Goal: Information Seeking & Learning: Learn about a topic

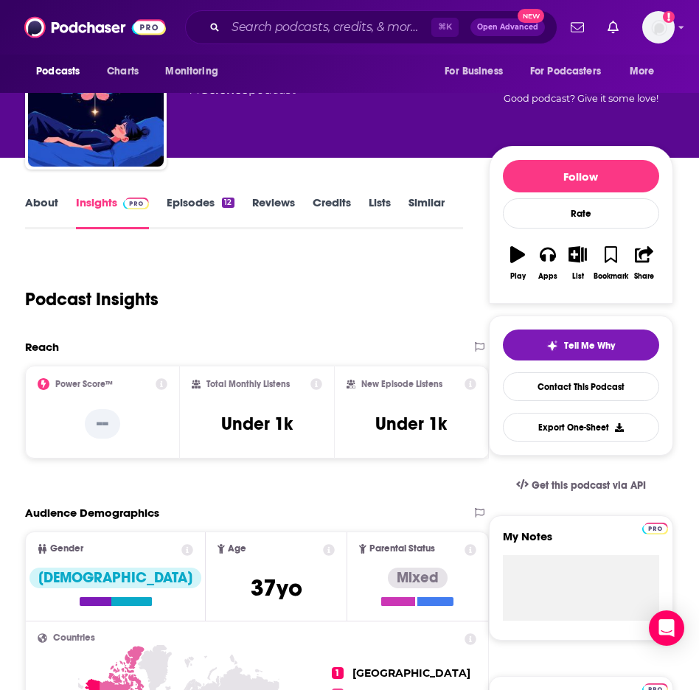
scroll to position [72, 1]
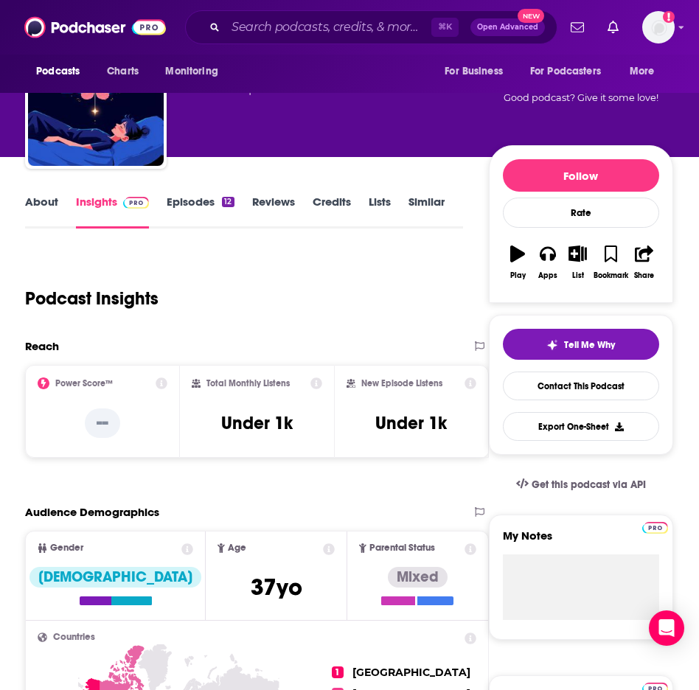
click at [39, 217] on link "About" at bounding box center [41, 212] width 33 height 34
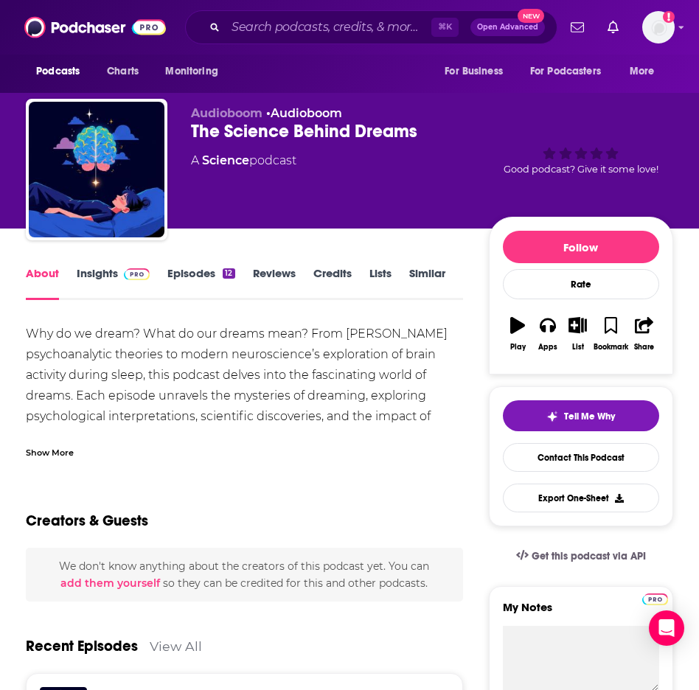
click at [402, 525] on div "Creators & Guests" at bounding box center [244, 512] width 437 height 72
click at [101, 268] on link "Insights" at bounding box center [113, 283] width 73 height 34
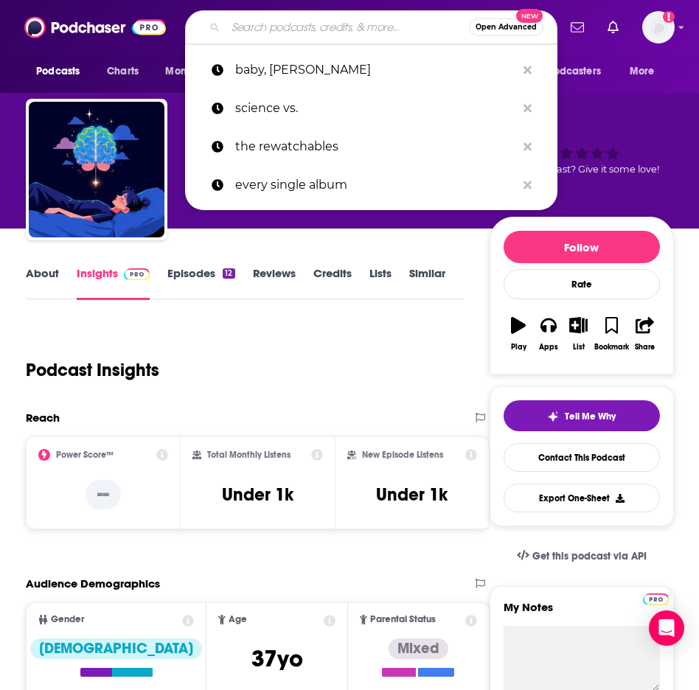
click at [257, 33] on input "Search podcasts, credits, & more..." at bounding box center [347, 27] width 243 height 24
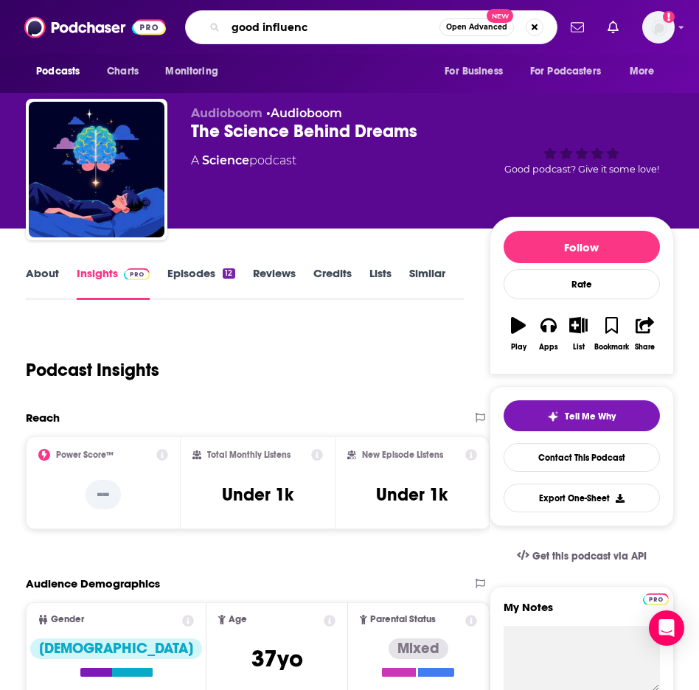
type input "good influence"
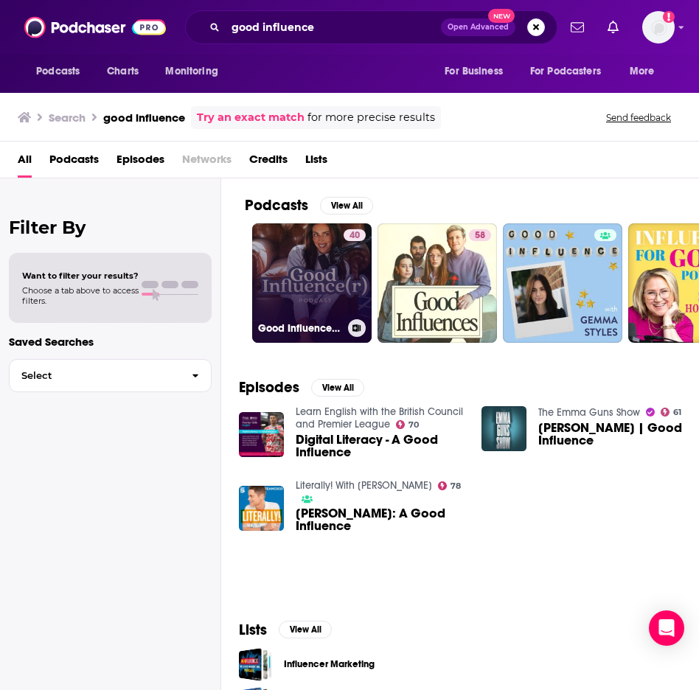
click at [291, 285] on link "40 Good Influence(r) Podcast" at bounding box center [311, 282] width 119 height 119
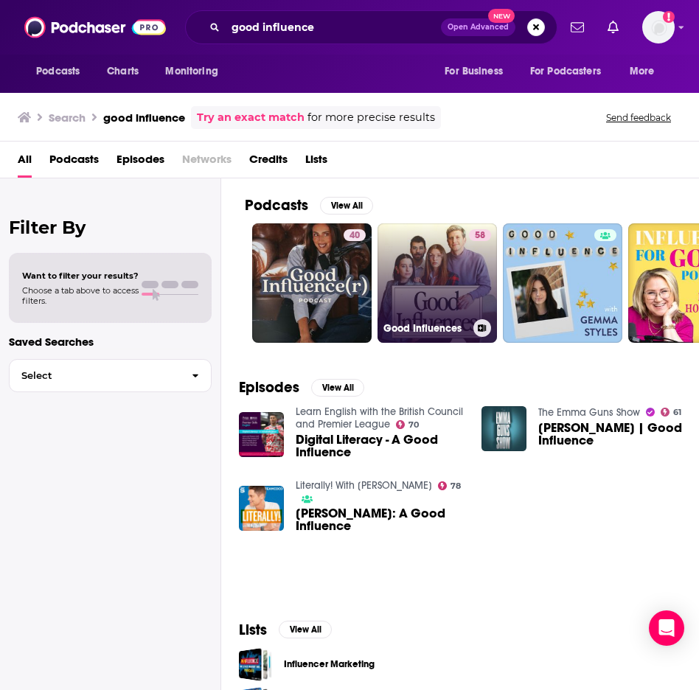
click at [442, 285] on link "58 Good Influences" at bounding box center [436, 282] width 119 height 119
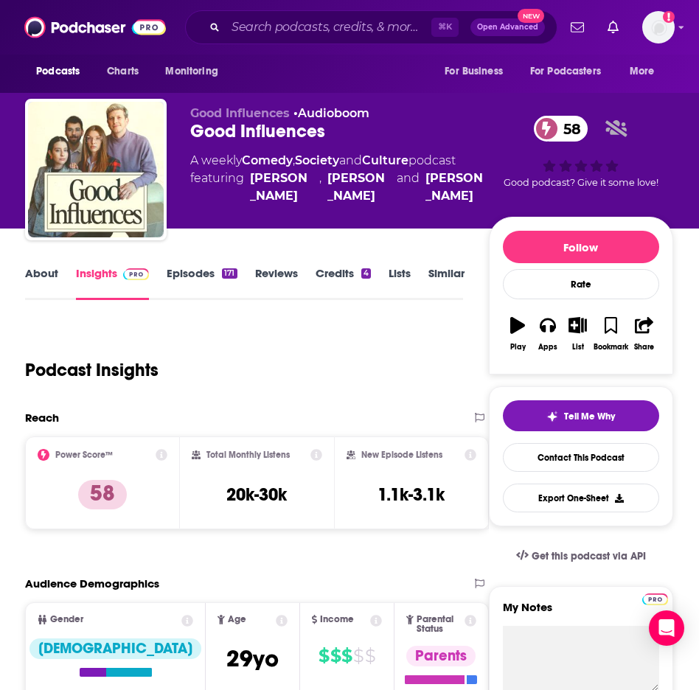
scroll to position [0, 1]
drag, startPoint x: 343, startPoint y: 130, endPoint x: 189, endPoint y: 130, distance: 153.3
click at [189, 130] on div "Good Influences • Audioboom Good Influences 58 A weekly Comedy , Society and Cu…" at bounding box center [349, 172] width 648 height 147
copy h2 "Good Influences"
click at [282, 40] on div "⌘ K Open Advanced New" at bounding box center [371, 27] width 372 height 34
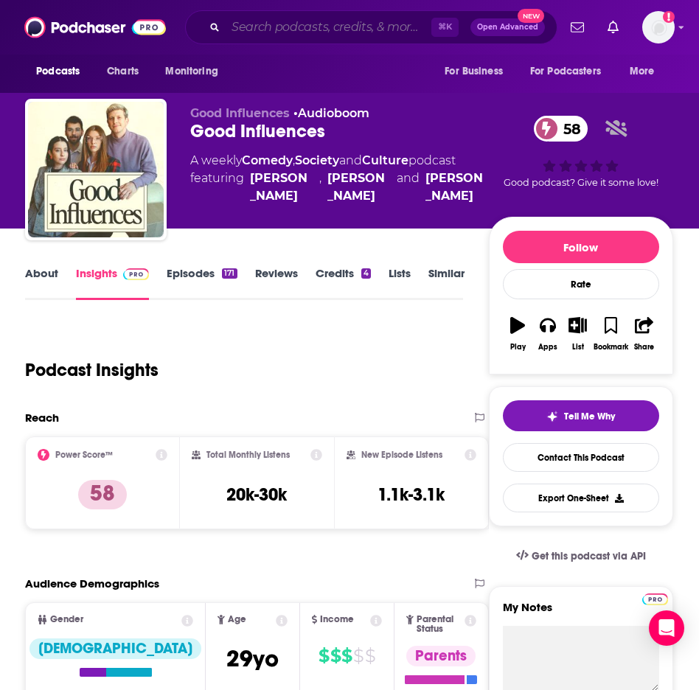
click at [265, 21] on input "Search podcasts, credits, & more..." at bounding box center [329, 27] width 206 height 24
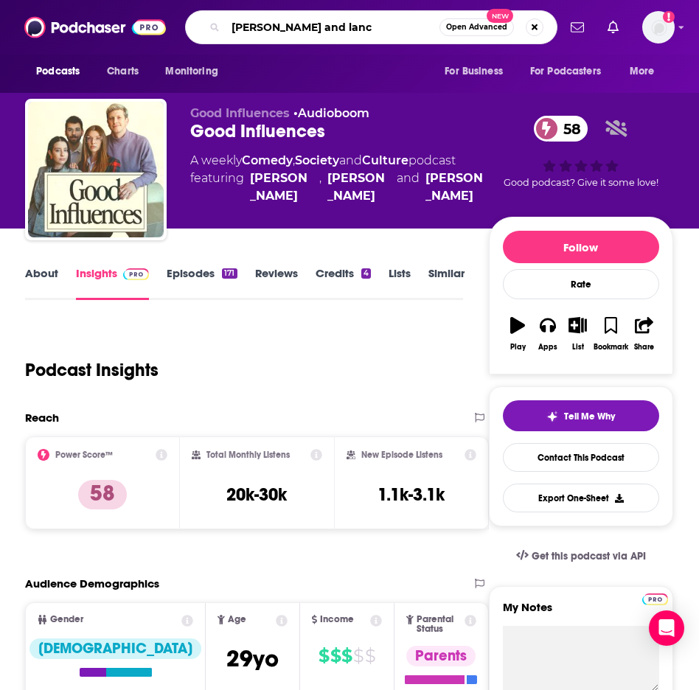
type input "[PERSON_NAME] and [PERSON_NAME]"
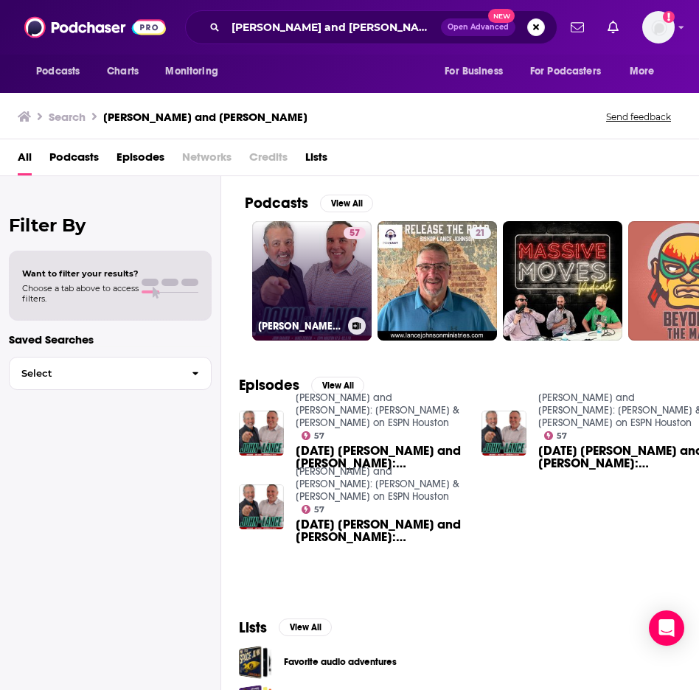
click at [292, 276] on link "57 [PERSON_NAME] and [PERSON_NAME]: [PERSON_NAME] & [PERSON_NAME] on ESPN Houst…" at bounding box center [311, 280] width 119 height 119
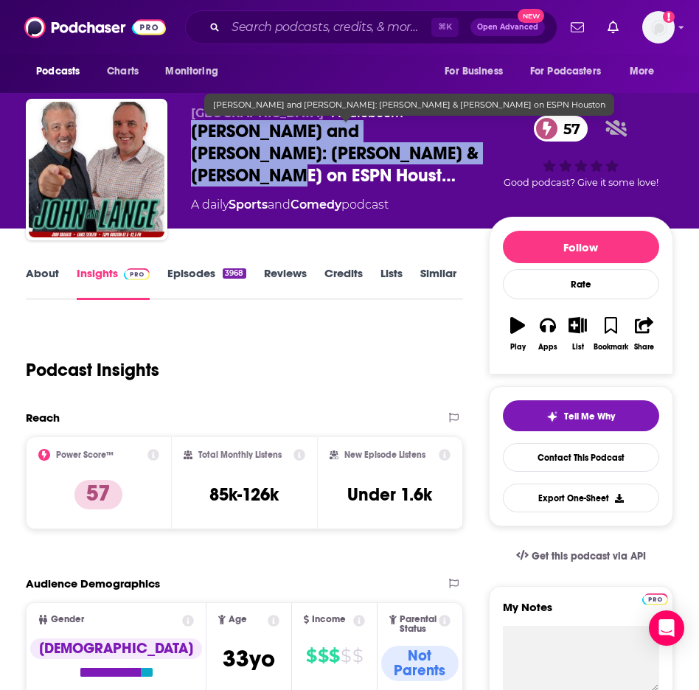
drag, startPoint x: 188, startPoint y: 133, endPoint x: 448, endPoint y: 157, distance: 261.4
click at [448, 157] on div "[GEOGRAPHIC_DATA] • Audioboom [PERSON_NAME] and [PERSON_NAME]: [PERSON_NAME] & …" at bounding box center [349, 172] width 647 height 147
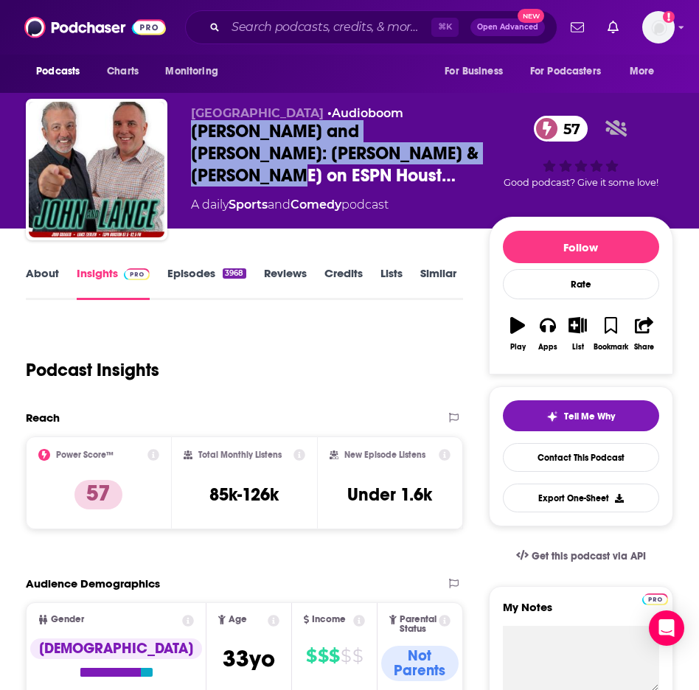
copy h2 "[PERSON_NAME] and [PERSON_NAME]: [PERSON_NAME] & [PERSON_NAME] on ESPN Houst…"
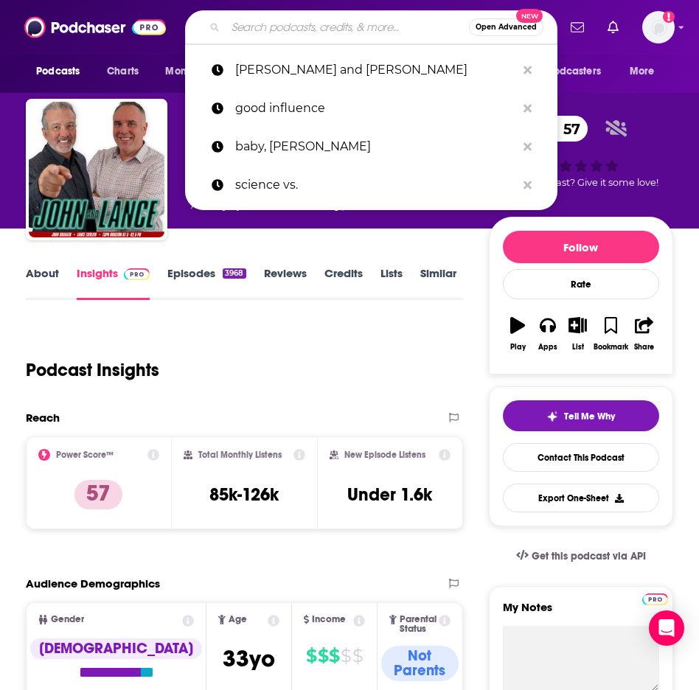
click at [335, 32] on input "Search podcasts, credits, & more..." at bounding box center [347, 27] width 243 height 24
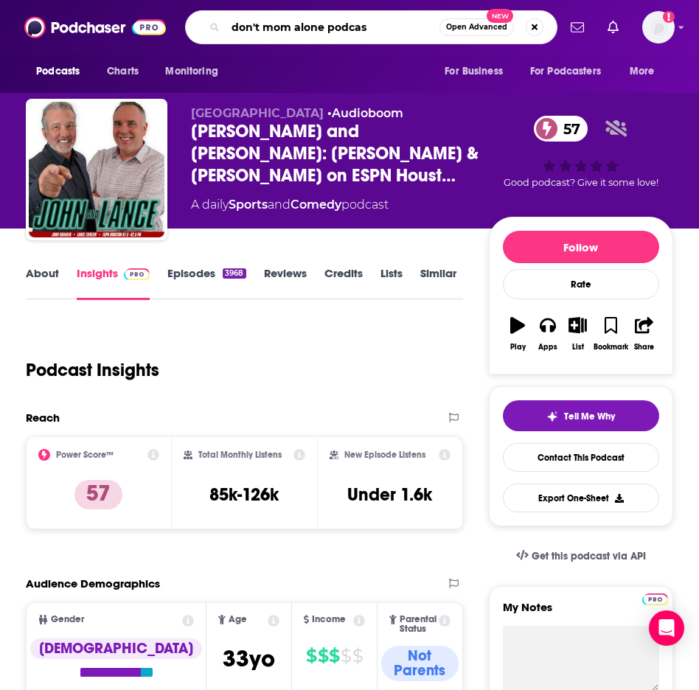
type input "don't mom alone podcast"
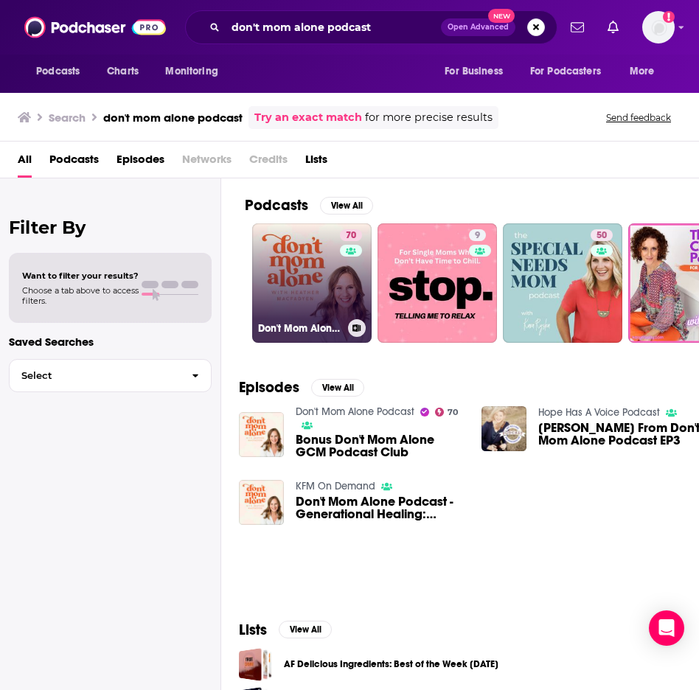
click at [291, 254] on link "70 Don't Mom Alone Podcast" at bounding box center [311, 282] width 119 height 119
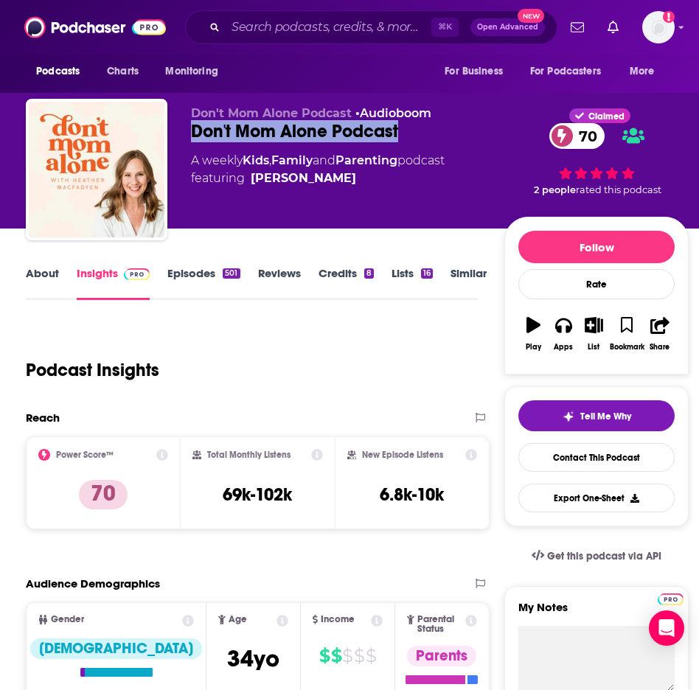
drag, startPoint x: 426, startPoint y: 124, endPoint x: 188, endPoint y: 125, distance: 238.1
click at [188, 125] on div "Don't Mom Alone Podcast • Audioboom Don't Mom Alone Podcast 70 A weekly Kids , …" at bounding box center [357, 172] width 663 height 147
copy h2 "Don't Mom Alone Podcast"
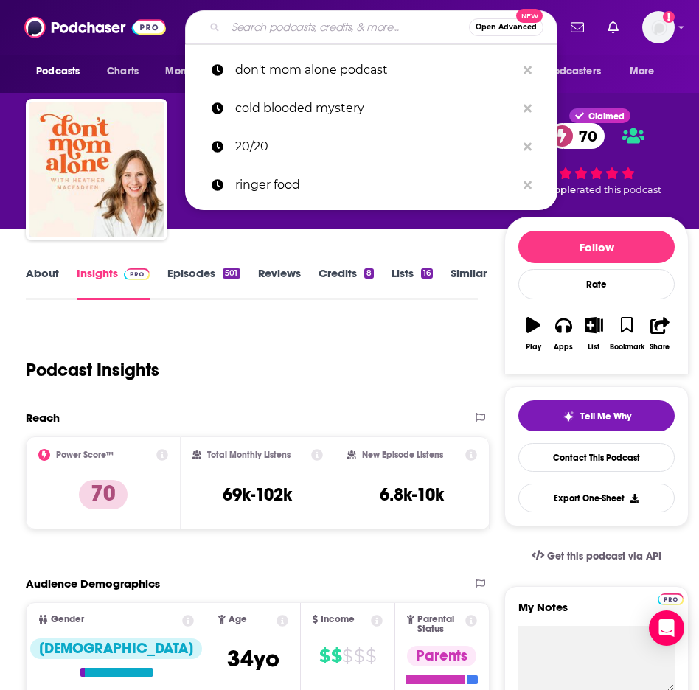
click at [247, 29] on input "Search podcasts, credits, & more..." at bounding box center [347, 27] width 243 height 24
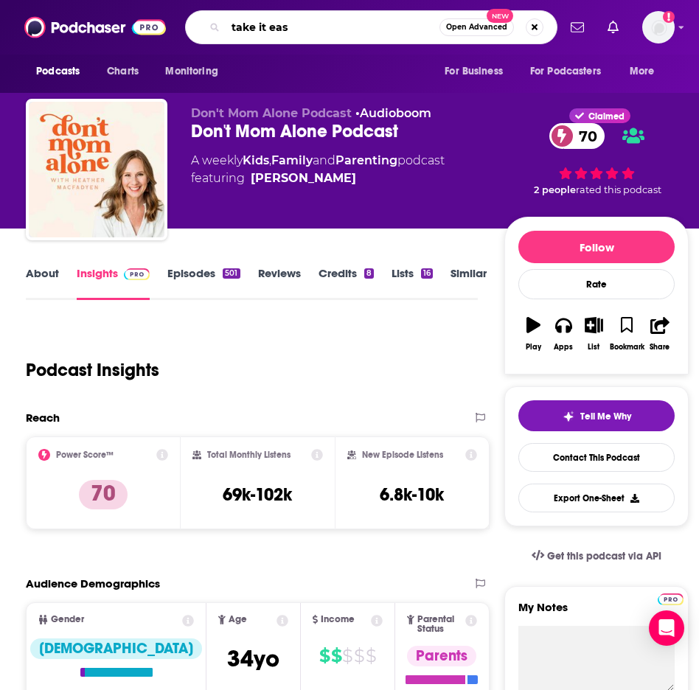
type input "take it easy"
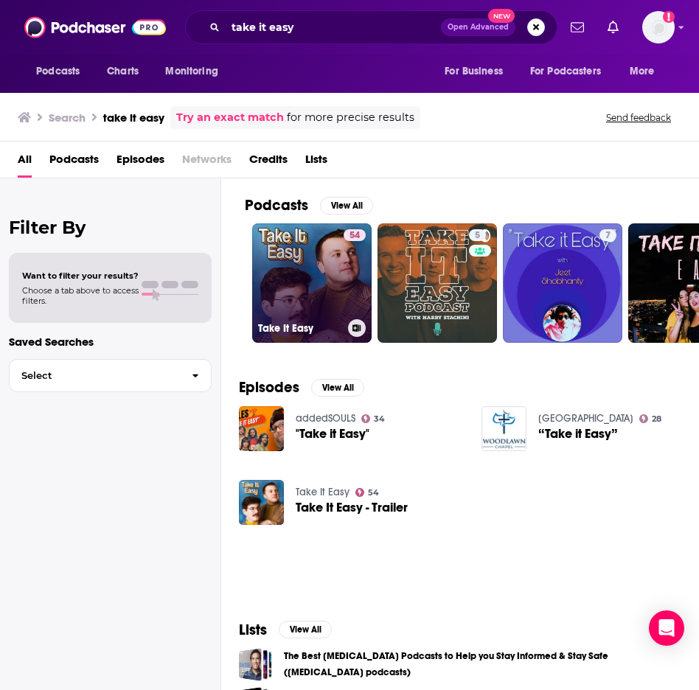
click at [279, 270] on link "54 Take It Easy" at bounding box center [311, 282] width 119 height 119
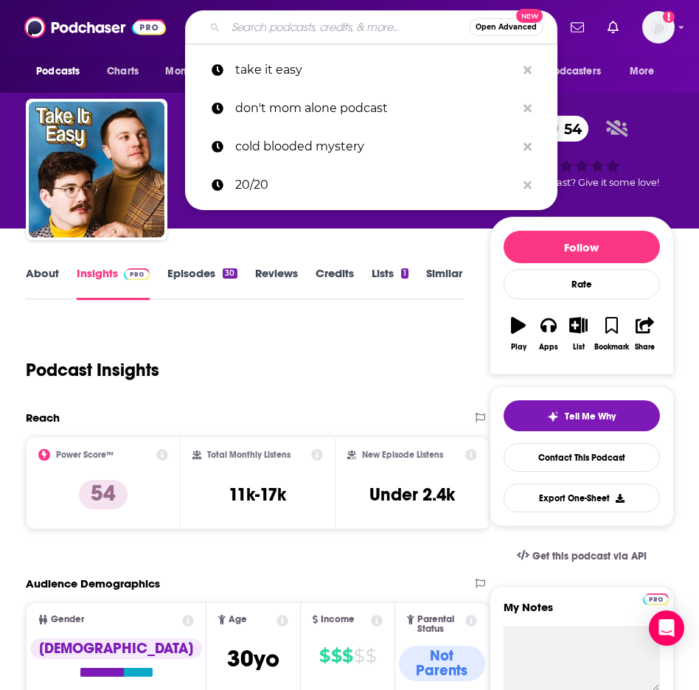
click at [253, 26] on input "Search podcasts, credits, & more..." at bounding box center [347, 27] width 243 height 24
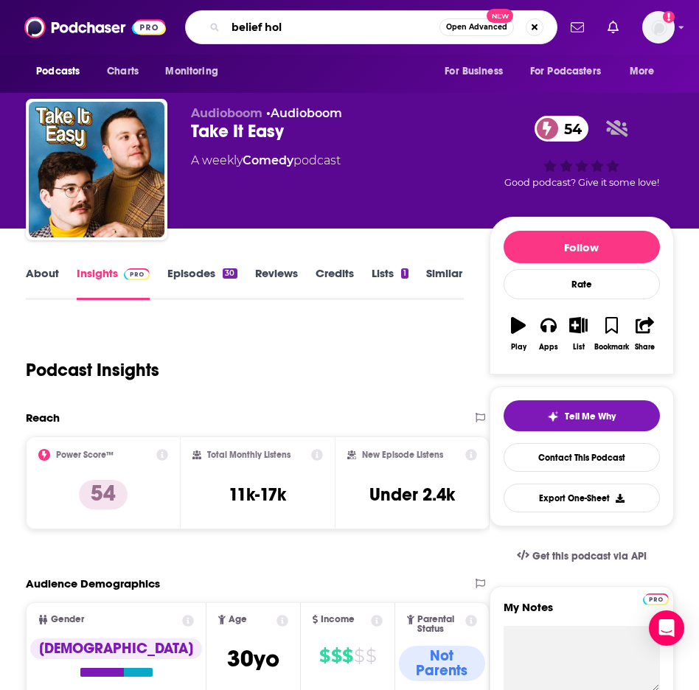
type input "belief hole"
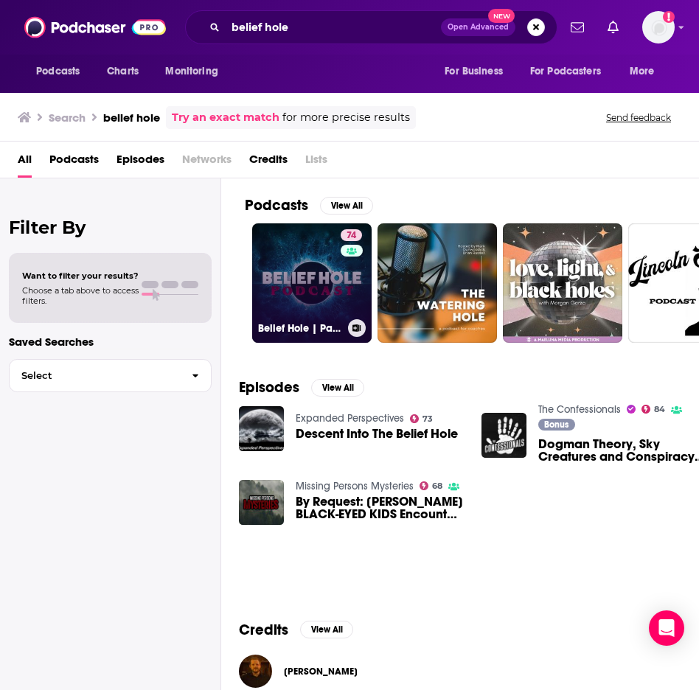
click at [307, 292] on link "74 Belief Hole | Paranormal, Mysteries and Other Tasty Thought Snacks" at bounding box center [311, 282] width 119 height 119
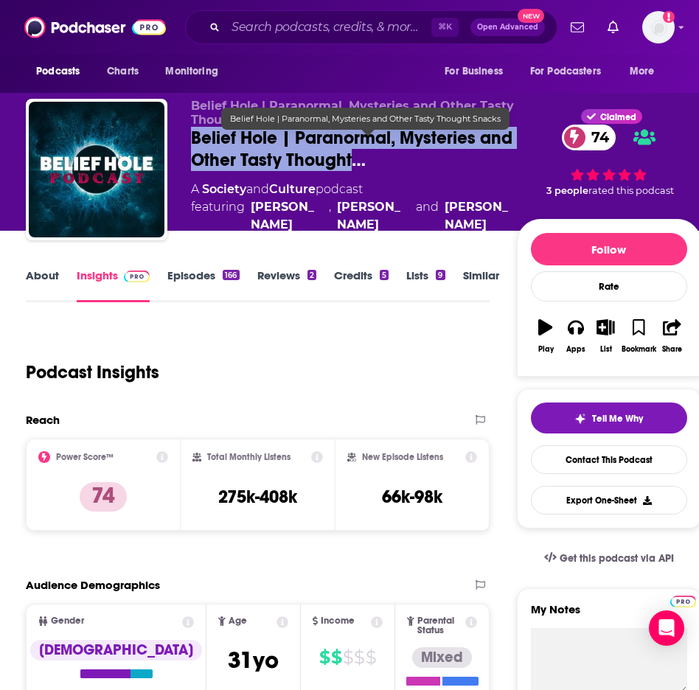
drag, startPoint x: 191, startPoint y: 142, endPoint x: 349, endPoint y: 170, distance: 161.0
click at [349, 170] on span "Belief Hole | Paranormal, Mysteries and Other Tasty Thought…" at bounding box center [353, 149] width 325 height 44
copy h2 "Belief Hole | Paranormal, Mysteries and Other Tasty Thought"
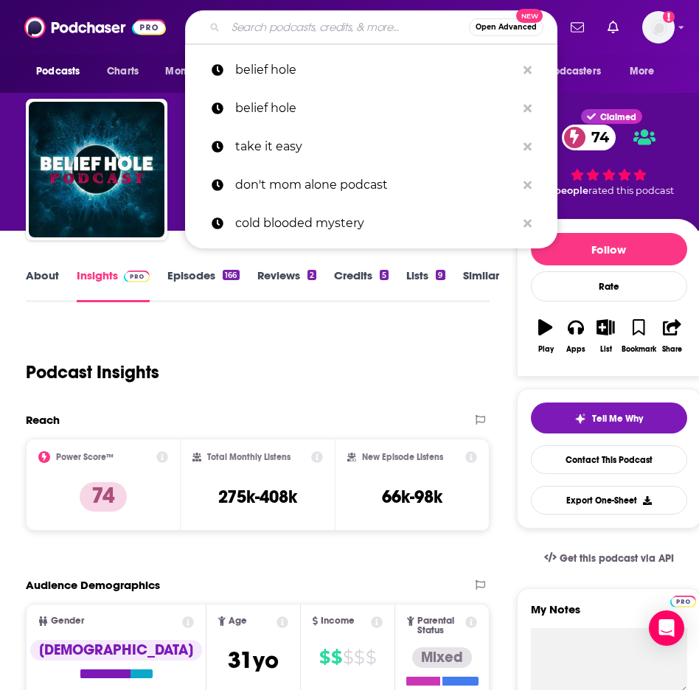
click at [267, 26] on input "Search podcasts, credits, & more..." at bounding box center [347, 27] width 243 height 24
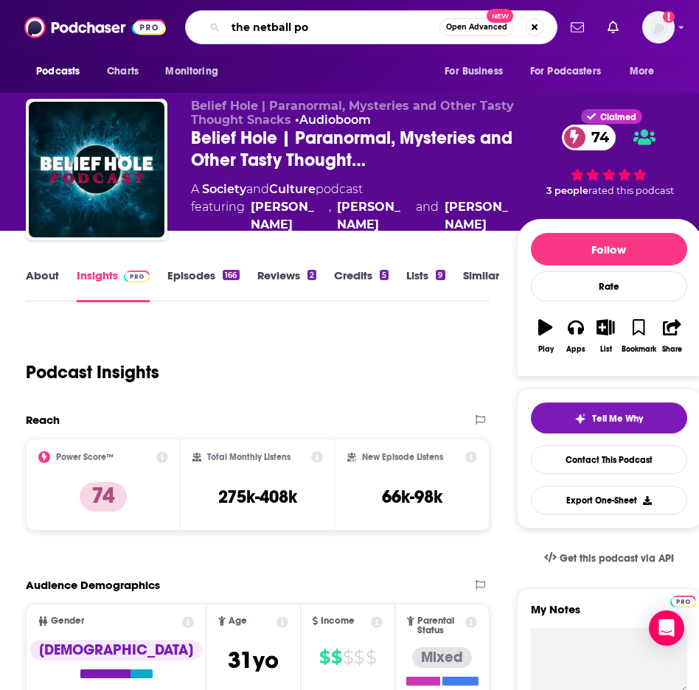
type input "the netball pod"
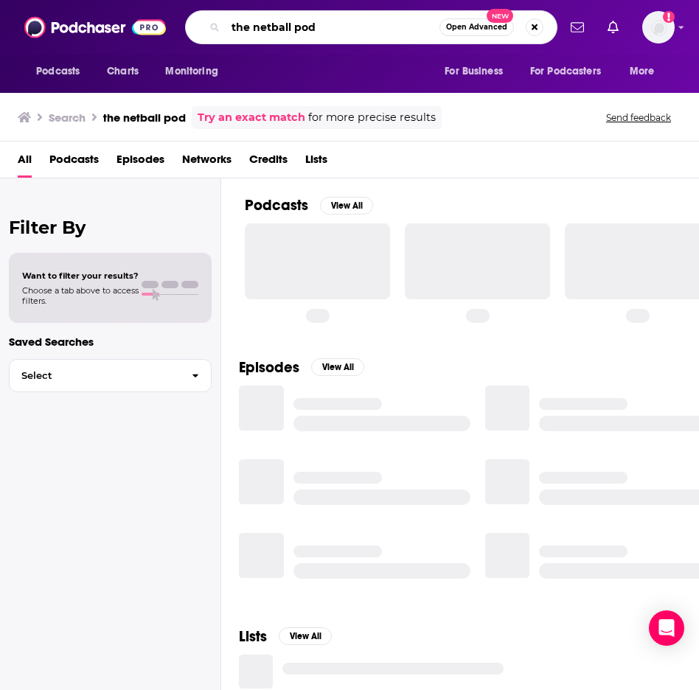
click at [255, 35] on input "the netball pod" at bounding box center [333, 27] width 214 height 24
click at [257, 30] on input "the netball pod" at bounding box center [333, 27] width 214 height 24
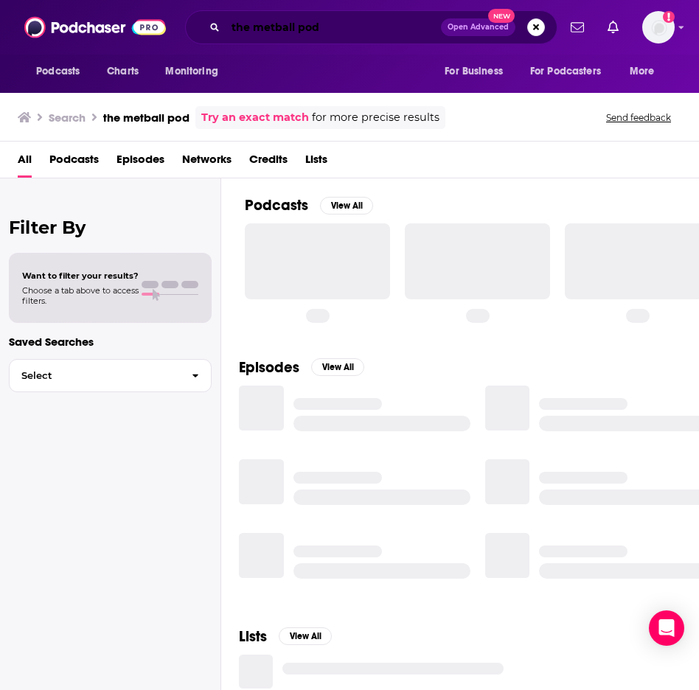
click at [270, 35] on input "the metball pod" at bounding box center [333, 27] width 215 height 24
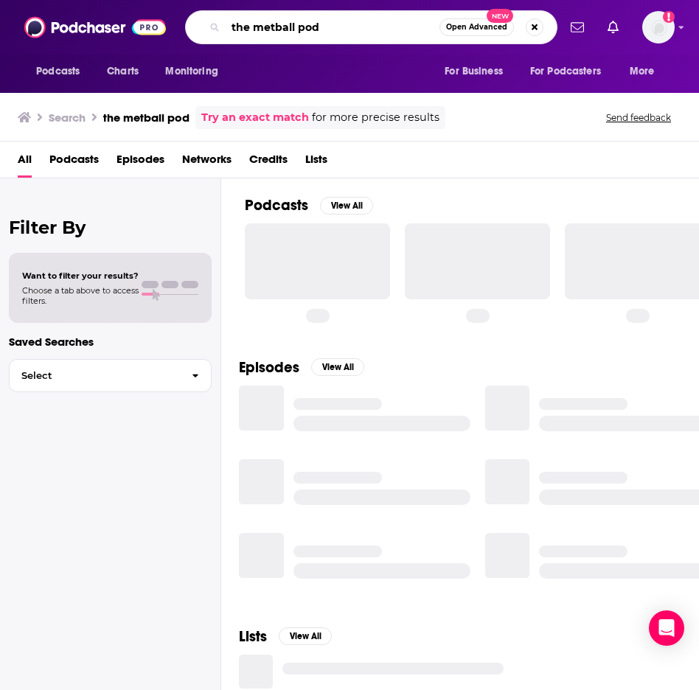
click at [270, 30] on input "the metball pod" at bounding box center [333, 27] width 214 height 24
type input "the meatball pod"
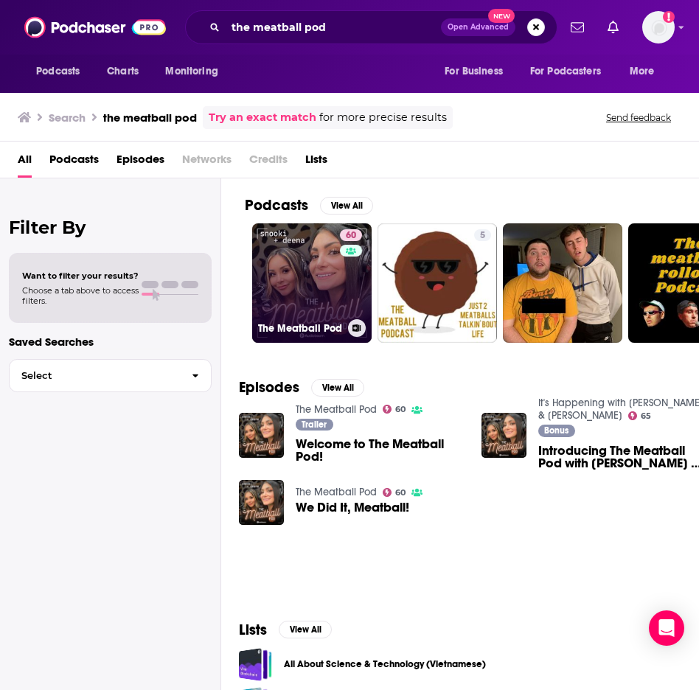
click at [305, 251] on link "60 The Meatball Pod" at bounding box center [311, 282] width 119 height 119
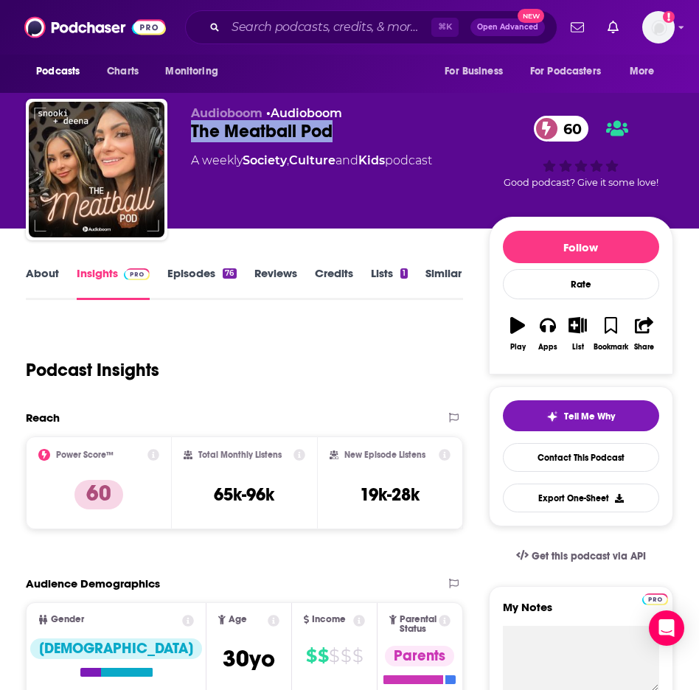
drag, startPoint x: 367, startPoint y: 130, endPoint x: 192, endPoint y: 134, distance: 174.8
click at [192, 134] on div "The Meatball Pod 60" at bounding box center [340, 131] width 298 height 22
copy h2 "The Meatball Pod"
click at [323, 15] on div "⌘ K Open Advanced New" at bounding box center [371, 27] width 372 height 34
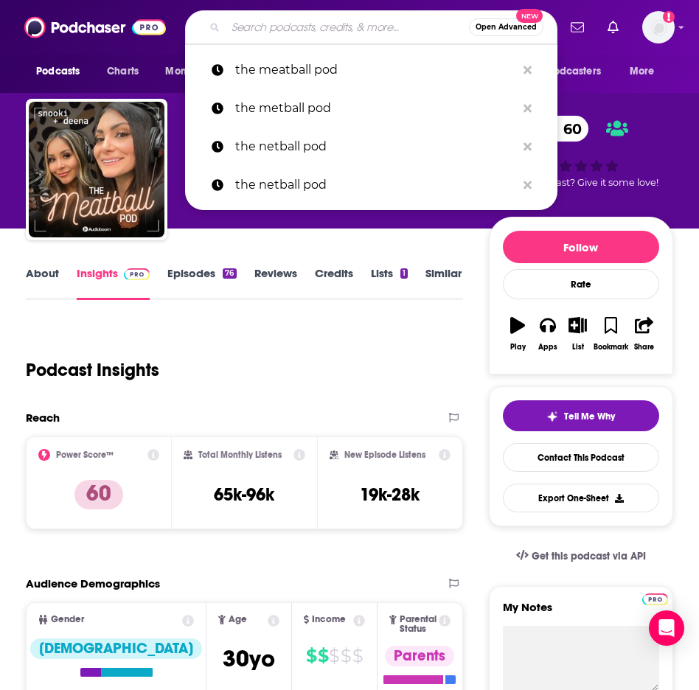
click at [311, 27] on input "Search podcasts, credits, & more..." at bounding box center [347, 27] width 243 height 24
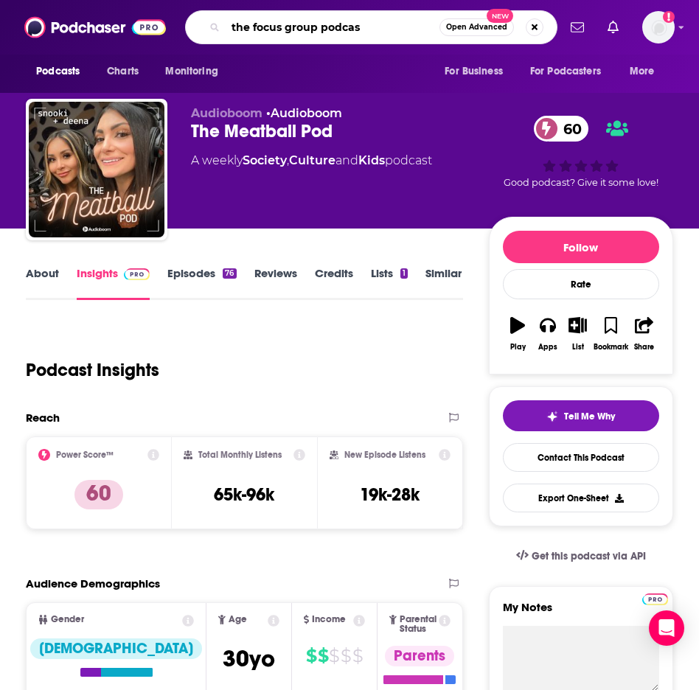
type input "the focus group podcast"
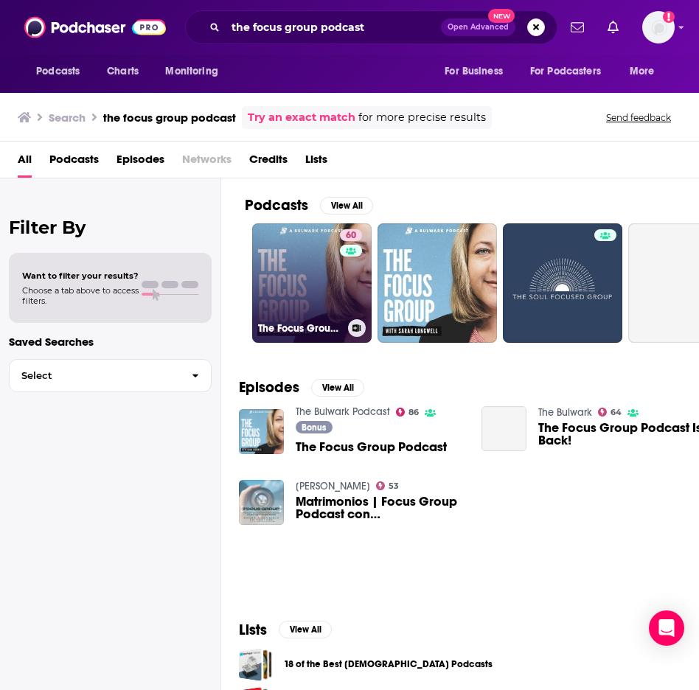
click at [296, 265] on link "60 The Focus Group Podcast" at bounding box center [311, 282] width 119 height 119
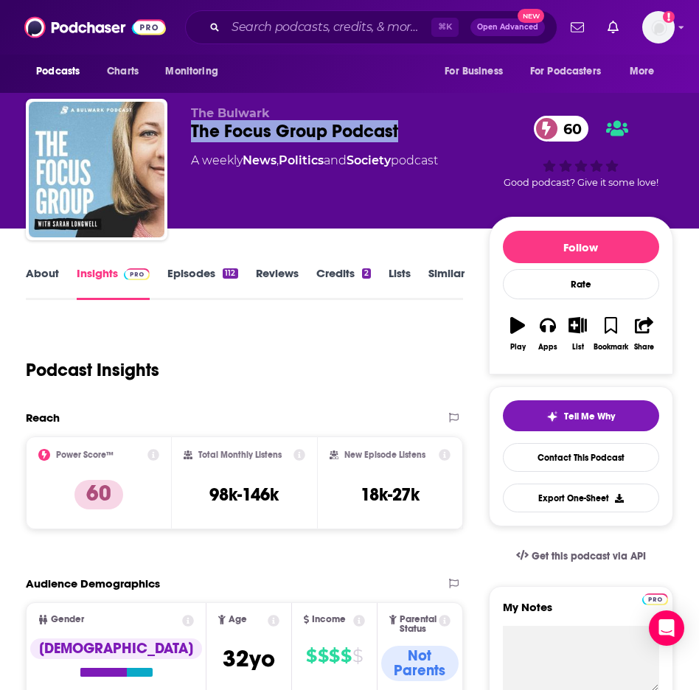
drag, startPoint x: 405, startPoint y: 123, endPoint x: 182, endPoint y: 136, distance: 223.8
click at [182, 136] on div "The Bulwark The Focus Group Podcast 60 A weekly News , Politics and Society pod…" at bounding box center [349, 172] width 647 height 147
copy h2 "The Focus Group Podcast"
click at [263, 42] on div "⌘ K Open Advanced New" at bounding box center [371, 27] width 372 height 34
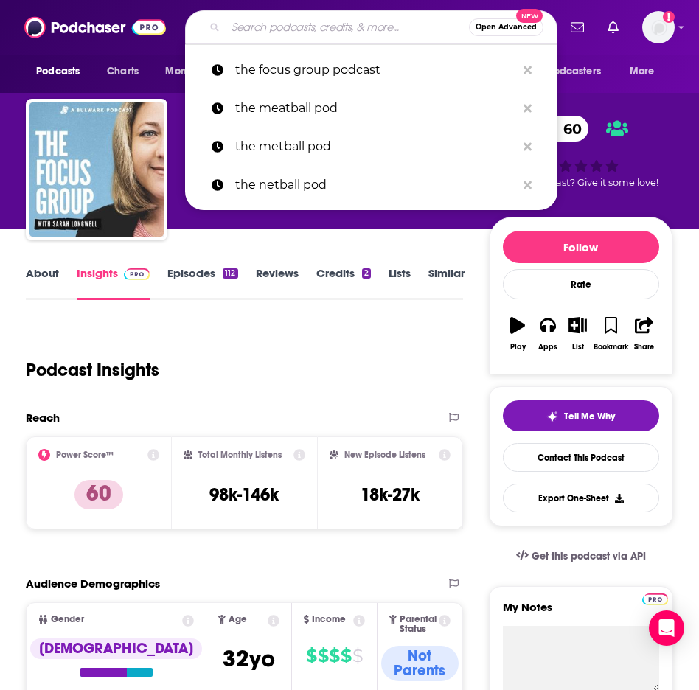
click at [260, 35] on input "Search podcasts, credits, & more..." at bounding box center [347, 27] width 243 height 24
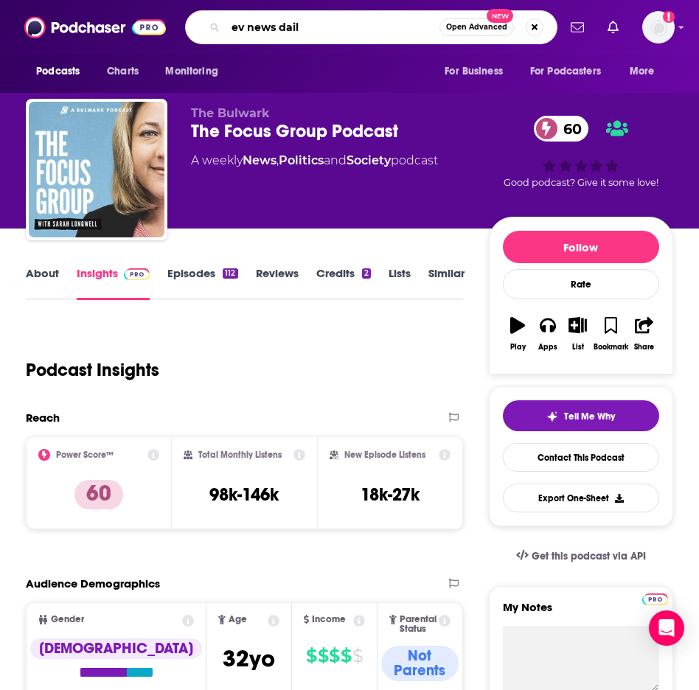
type input "ev news daily"
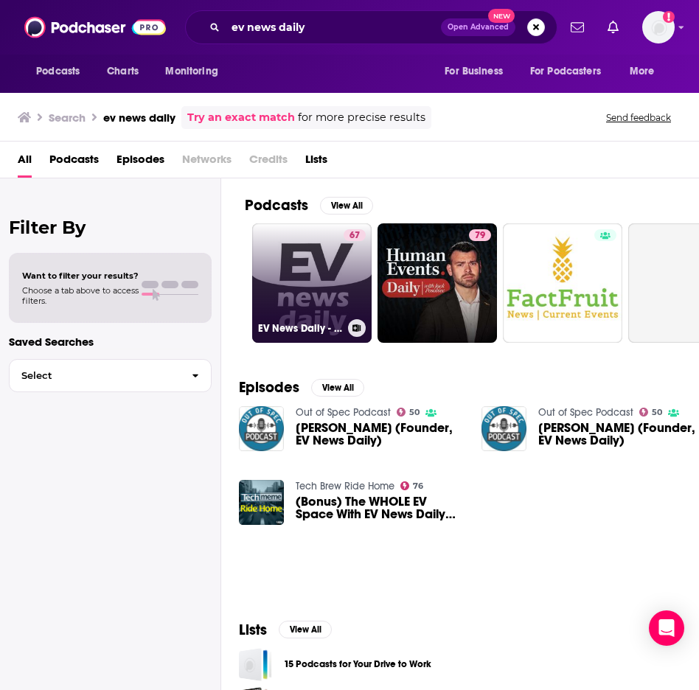
click at [308, 280] on link "67 EV News Daily - Technology and Business of EVs" at bounding box center [311, 282] width 119 height 119
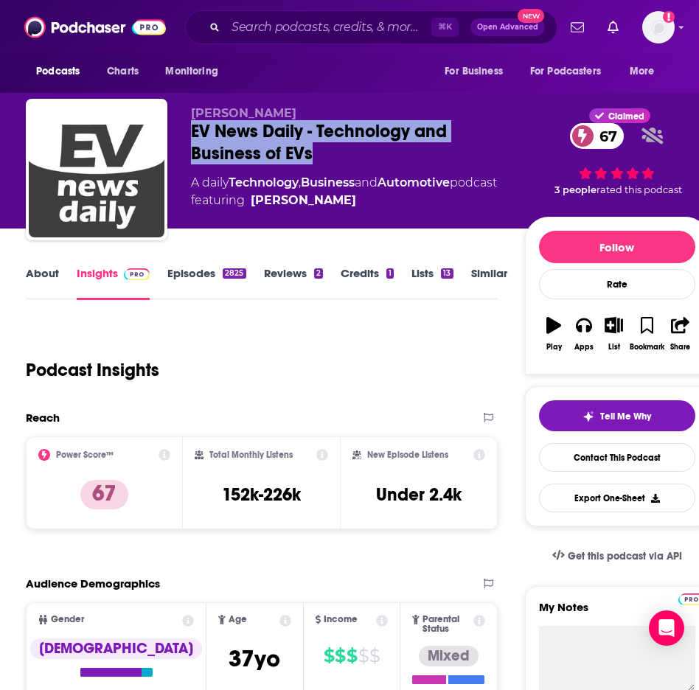
drag, startPoint x: 273, startPoint y: 157, endPoint x: 181, endPoint y: 136, distance: 93.9
click at [181, 136] on div "[PERSON_NAME] EV News Daily - Technology and Business of EVs 67 A daily Technol…" at bounding box center [367, 172] width 683 height 147
copy h2 "EV News Daily - Technology and Business of EVs"
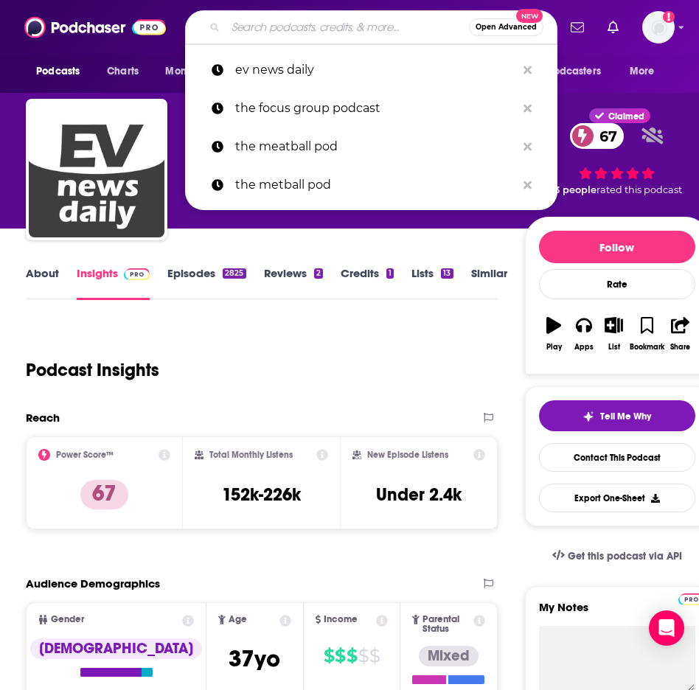
click at [241, 29] on input "Search podcasts, credits, & more..." at bounding box center [347, 27] width 243 height 24
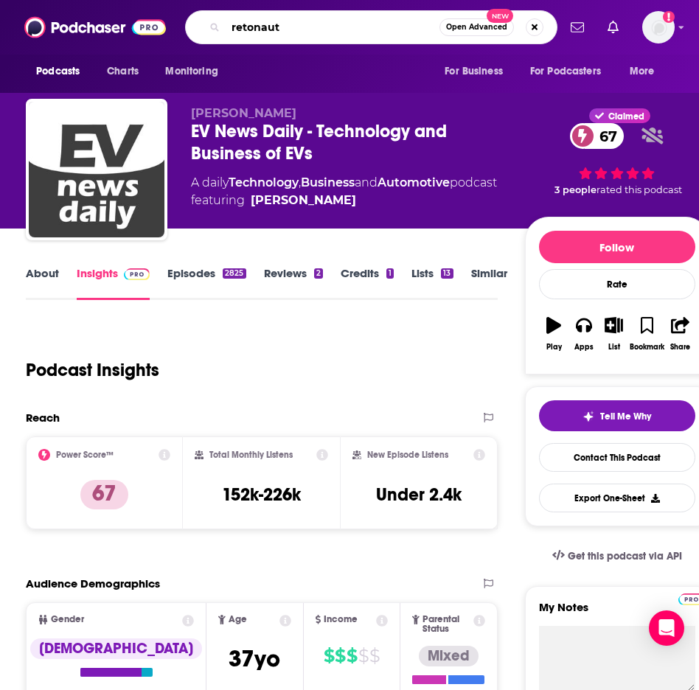
type input "retonauts"
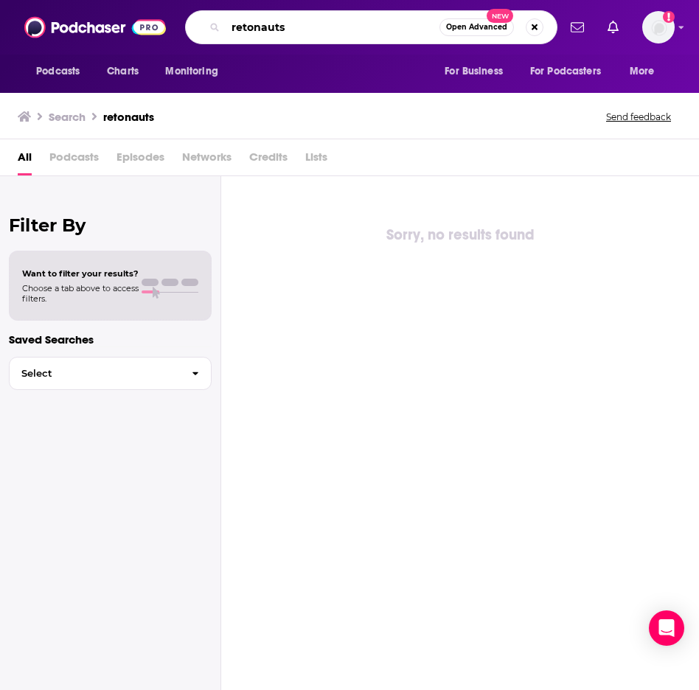
click at [246, 32] on input "retonauts" at bounding box center [333, 27] width 214 height 24
type input "retronauts"
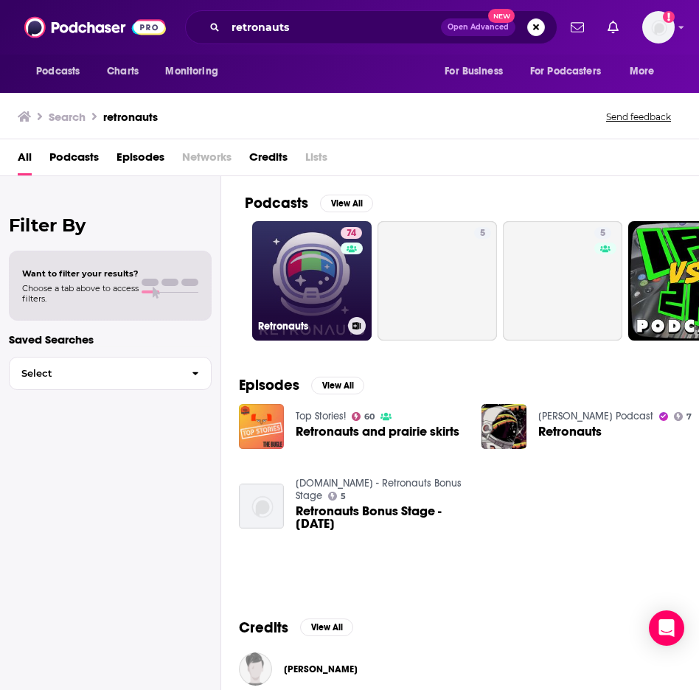
click at [316, 294] on link "74 Retronauts" at bounding box center [311, 280] width 119 height 119
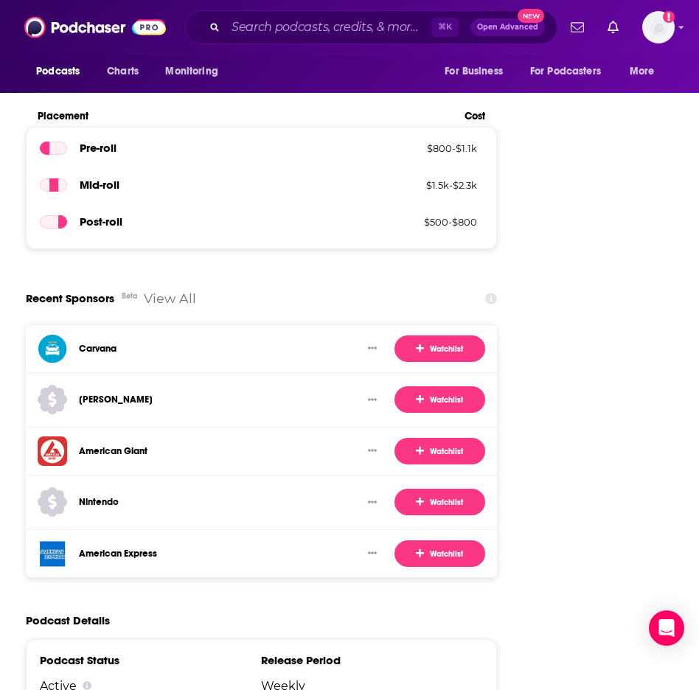
scroll to position [3042, 0]
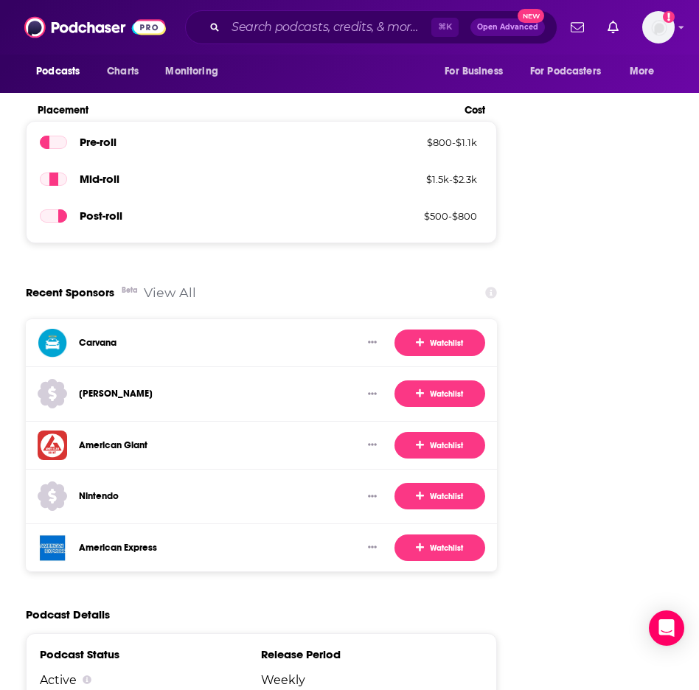
click at [187, 285] on link "View All" at bounding box center [170, 292] width 52 height 15
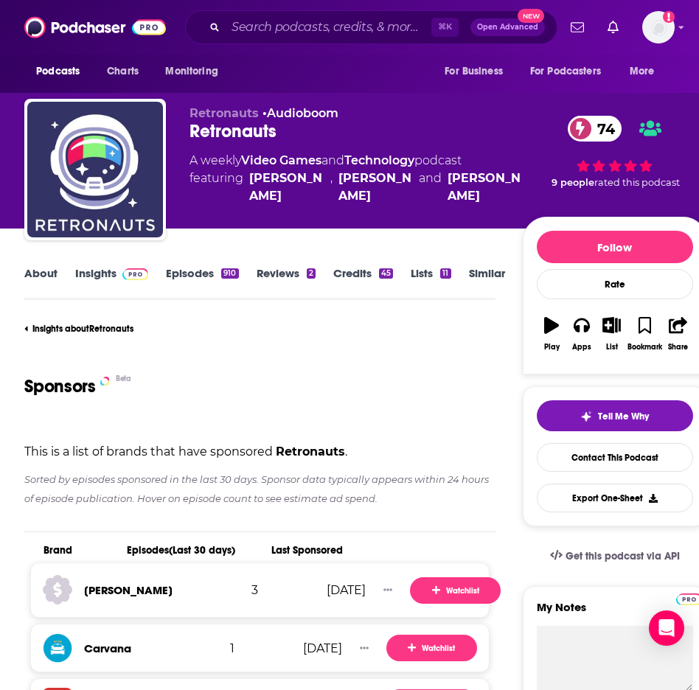
scroll to position [0, 1]
click at [235, 131] on div "Retronauts 74" at bounding box center [355, 131] width 332 height 22
copy h2 "Retronauts"
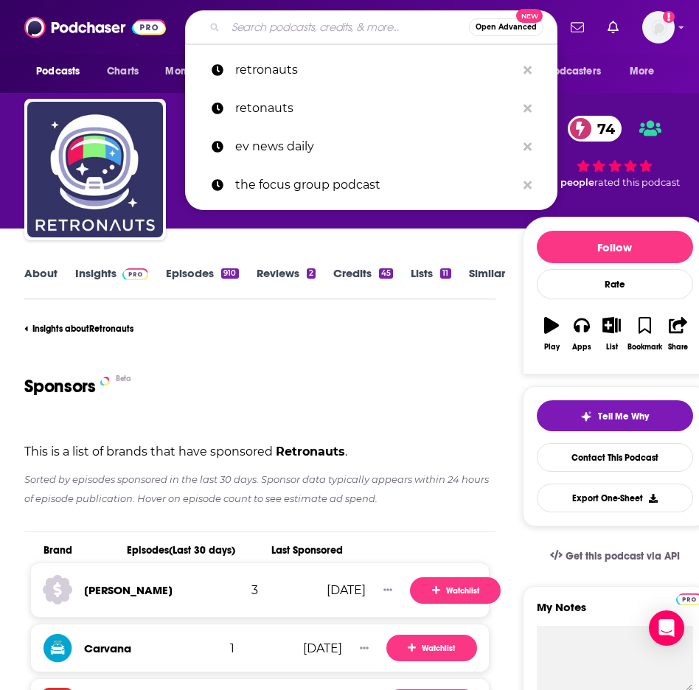
click at [276, 27] on input "Search podcasts, credits, & more..." at bounding box center [347, 27] width 243 height 24
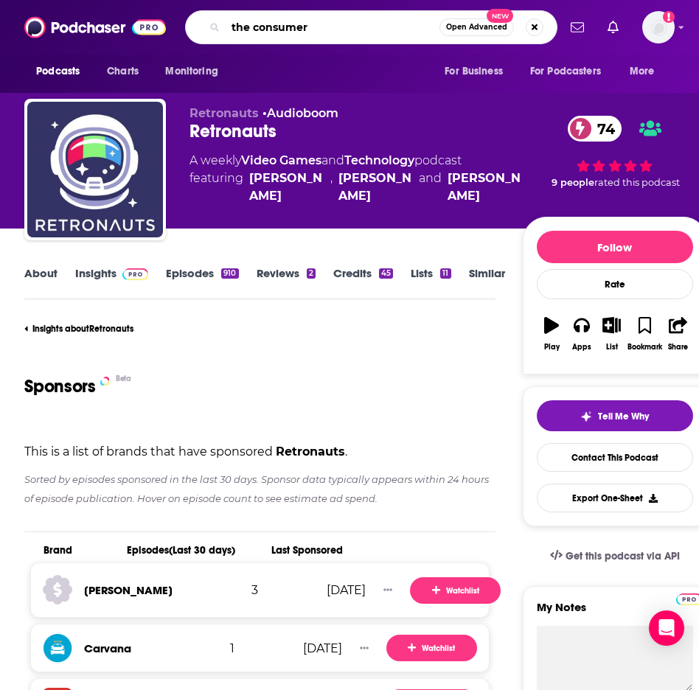
type input "the consumers"
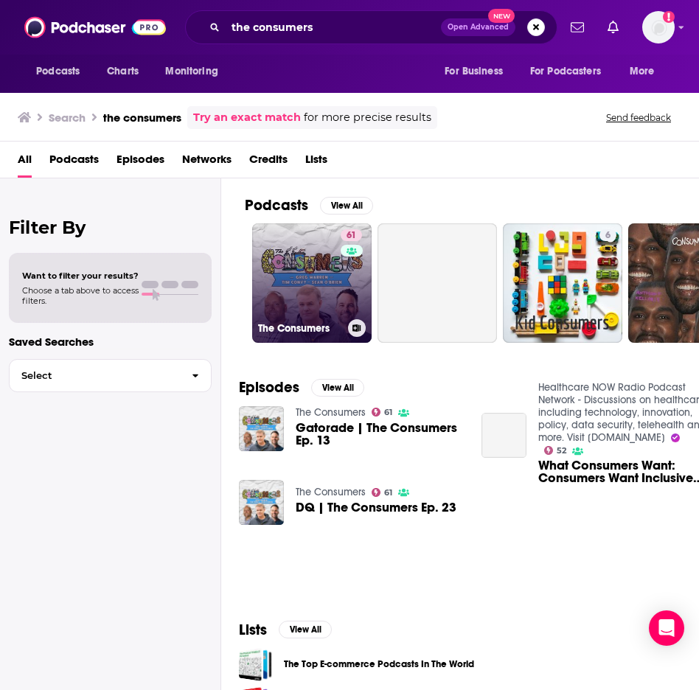
click at [310, 288] on link "61 The Consumers" at bounding box center [311, 282] width 119 height 119
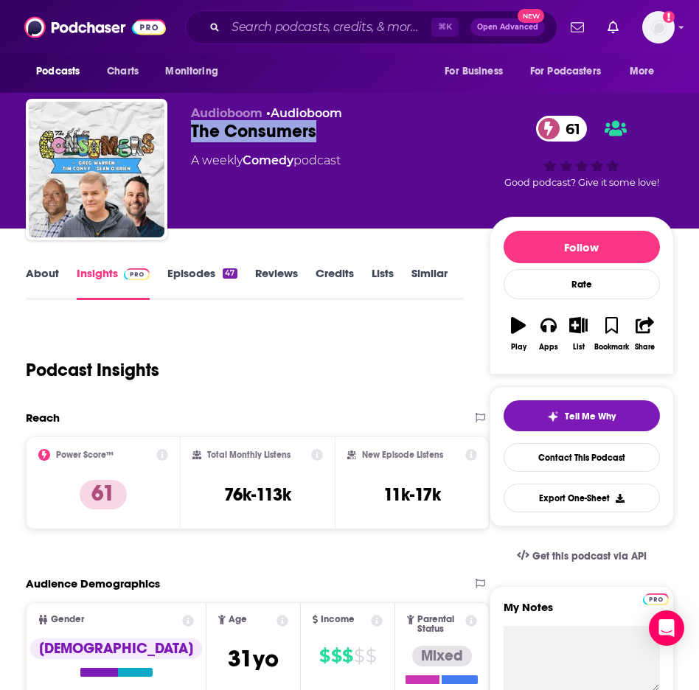
drag, startPoint x: 323, startPoint y: 135, endPoint x: 191, endPoint y: 133, distance: 132.0
click at [191, 133] on div "The Consumers 61" at bounding box center [340, 131] width 299 height 22
copy h2 "The Consumers"
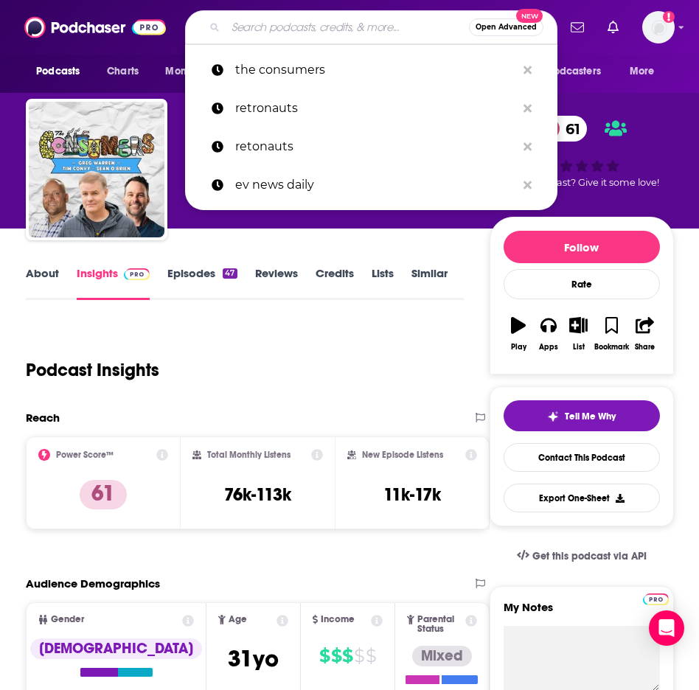
click at [255, 38] on input "Search podcasts, credits, & more..." at bounding box center [347, 27] width 243 height 24
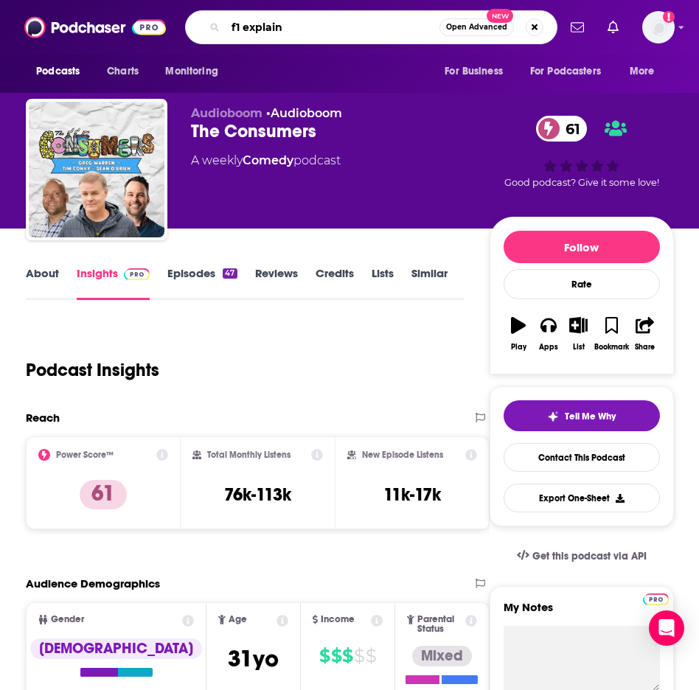
type input "f1 explains"
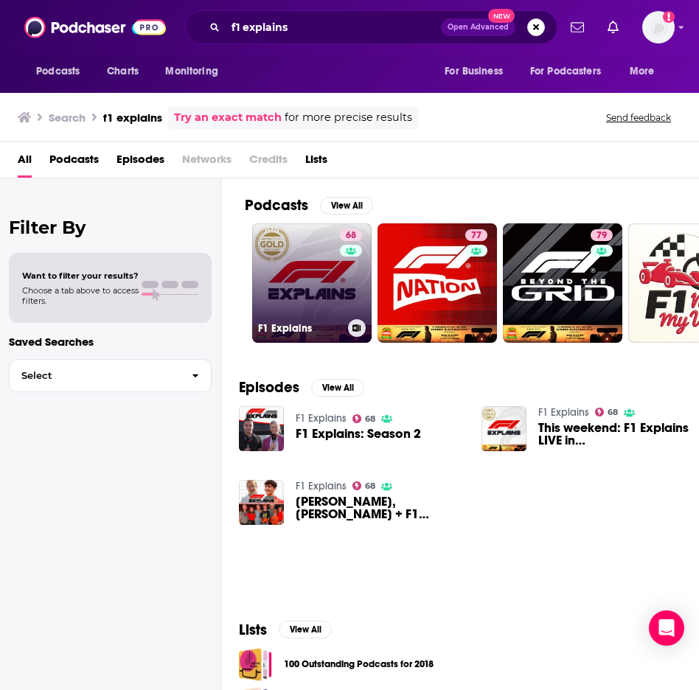
click at [297, 279] on link "68 F1 Explains" at bounding box center [311, 282] width 119 height 119
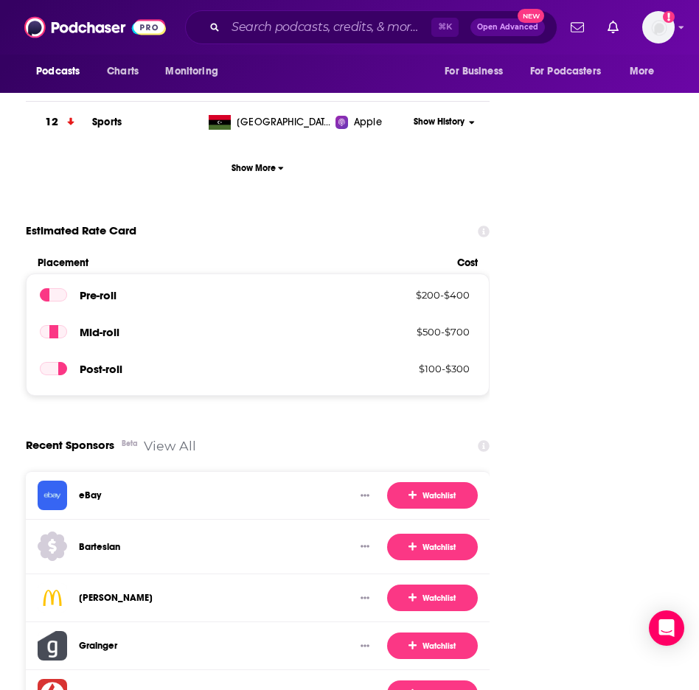
scroll to position [2790, 0]
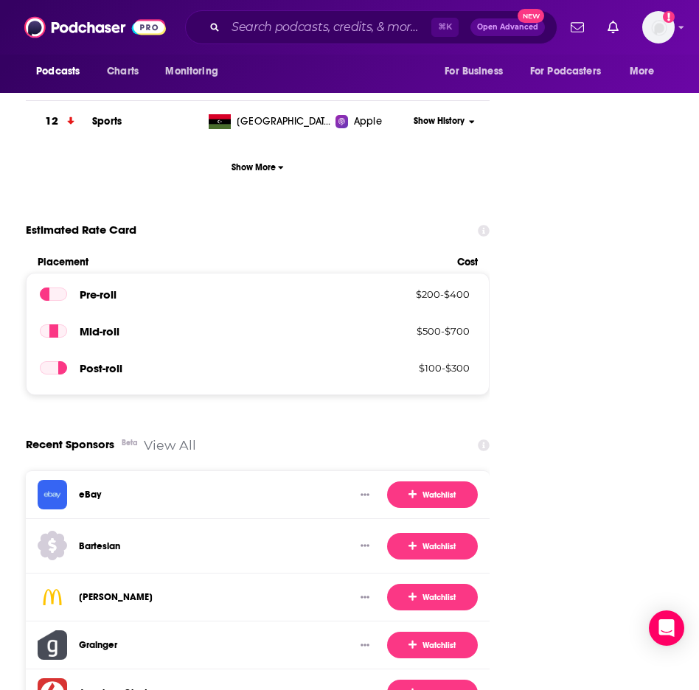
click at [173, 437] on link "View All" at bounding box center [170, 444] width 52 height 15
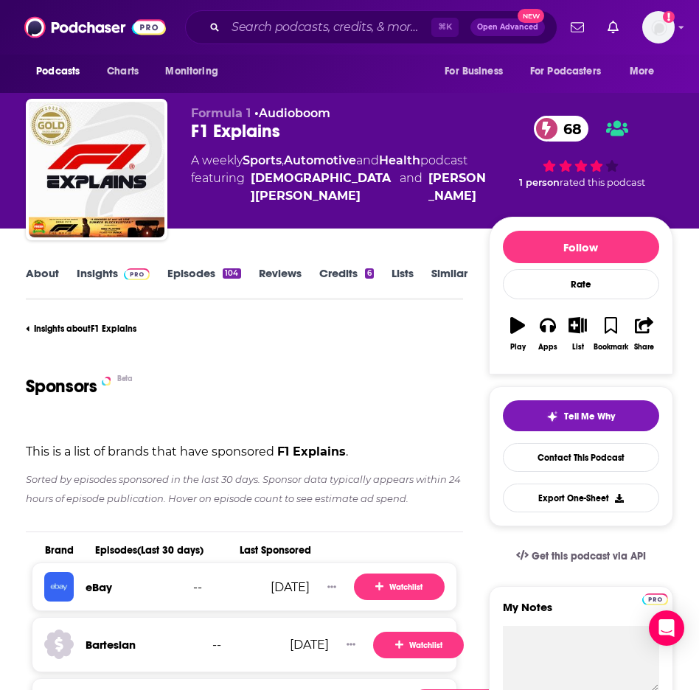
scroll to position [0, 4]
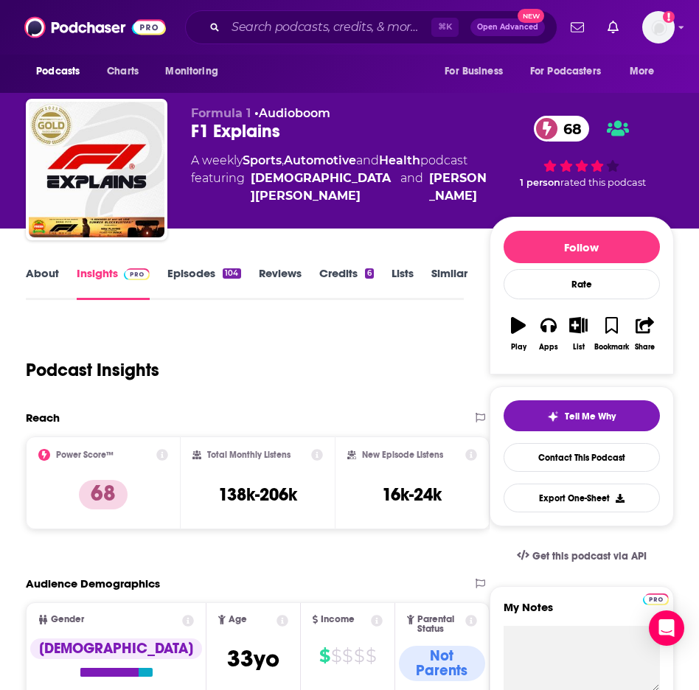
scroll to position [-1, 0]
drag, startPoint x: 259, startPoint y: 128, endPoint x: 282, endPoint y: 134, distance: 23.6
click at [259, 129] on div "F1 Explains 68" at bounding box center [340, 131] width 299 height 22
drag, startPoint x: 296, startPoint y: 133, endPoint x: 185, endPoint y: 132, distance: 110.6
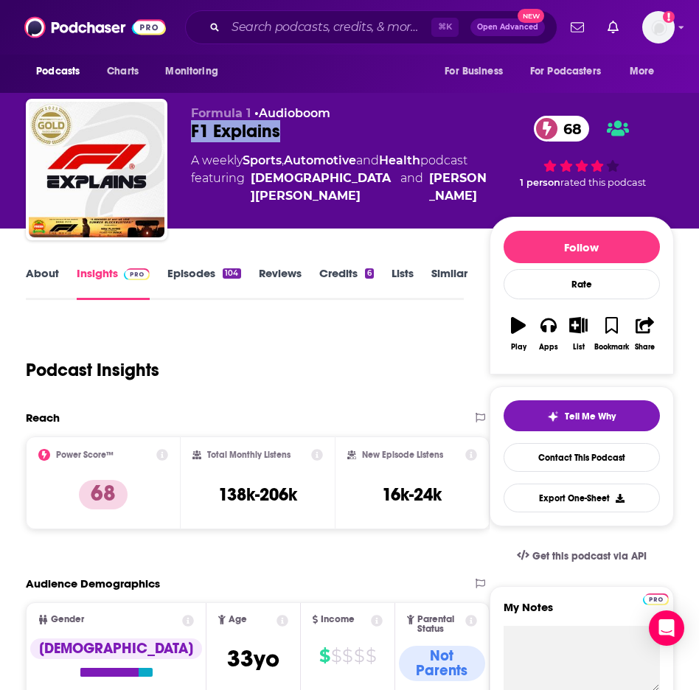
click at [185, 132] on div "Formula 1 • Audioboom F1 Explains 68 A weekly Sports , Automotive and Health po…" at bounding box center [350, 172] width 648 height 147
copy h2 "F1 Explains"
click at [295, 35] on input "Search podcasts, credits, & more..." at bounding box center [329, 27] width 206 height 24
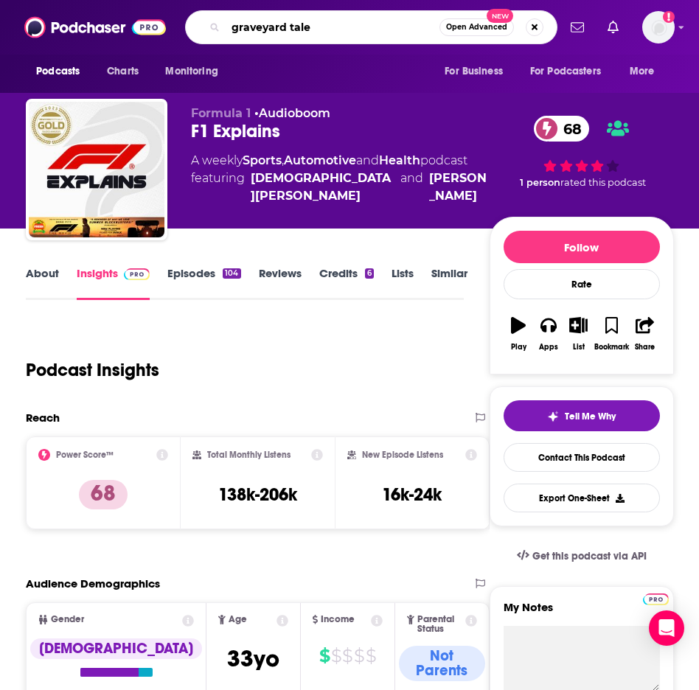
type input "graveyard tales"
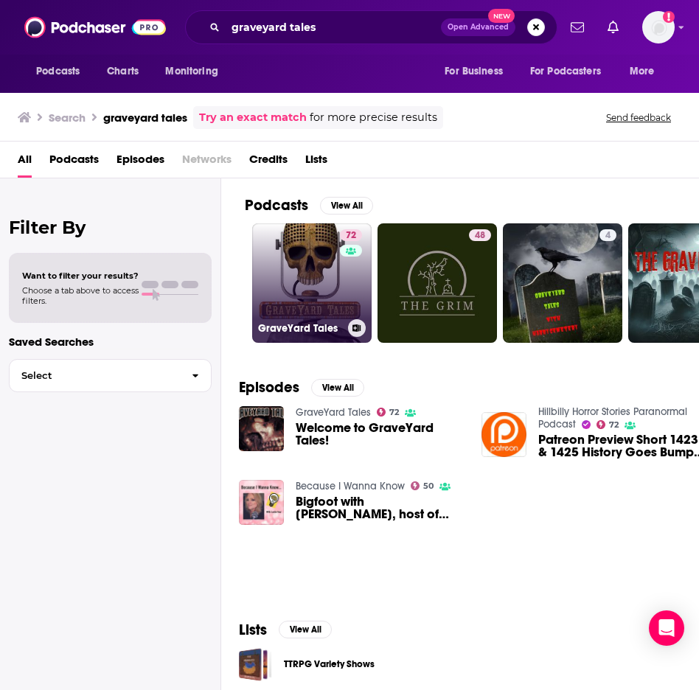
click at [293, 251] on link "72 GraveYard Tales" at bounding box center [311, 282] width 119 height 119
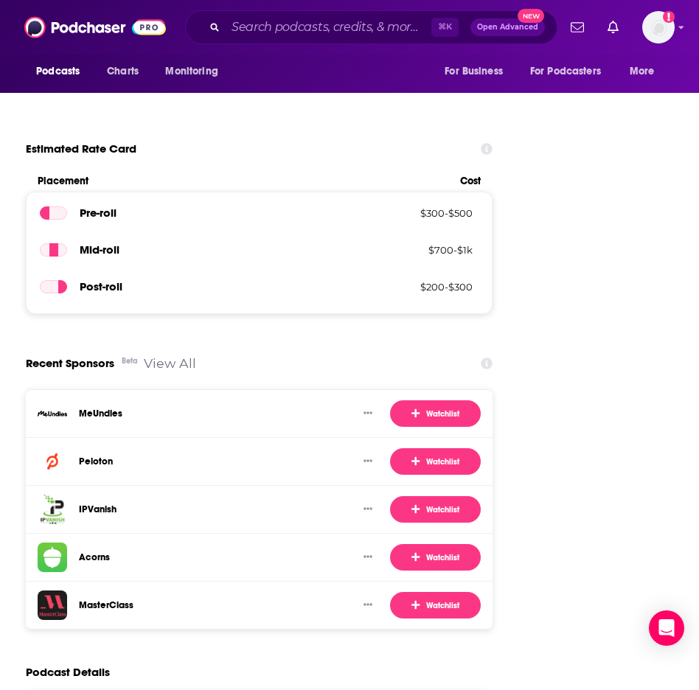
scroll to position [2966, 0]
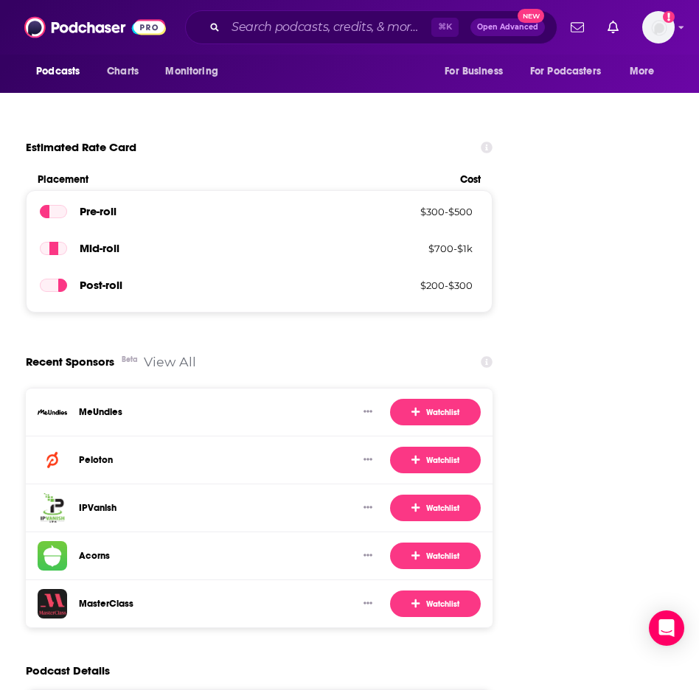
click at [170, 354] on link "View All" at bounding box center [170, 361] width 52 height 15
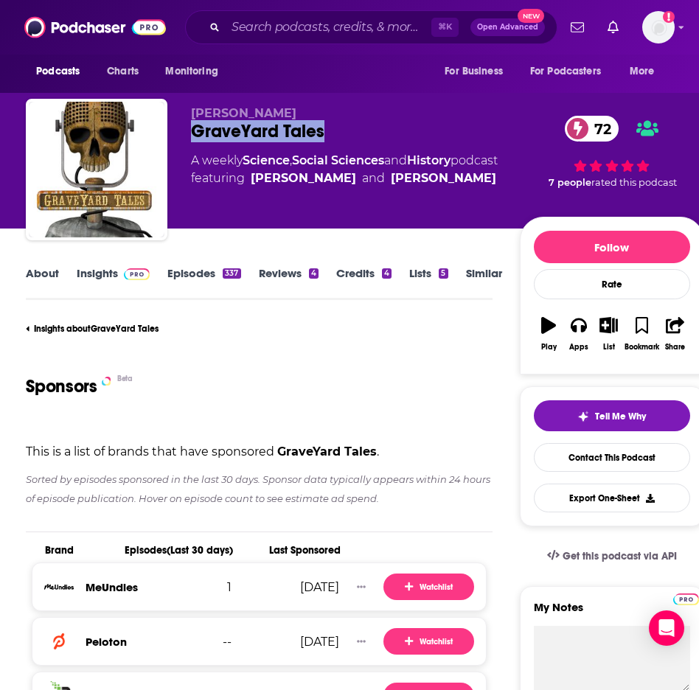
drag, startPoint x: 363, startPoint y: 133, endPoint x: 187, endPoint y: 135, distance: 176.9
click at [187, 135] on div "[PERSON_NAME] GraveYard Tales 72 A weekly Science , Social Sciences and History…" at bounding box center [364, 172] width 677 height 147
click at [83, 274] on link "Insights" at bounding box center [113, 283] width 73 height 34
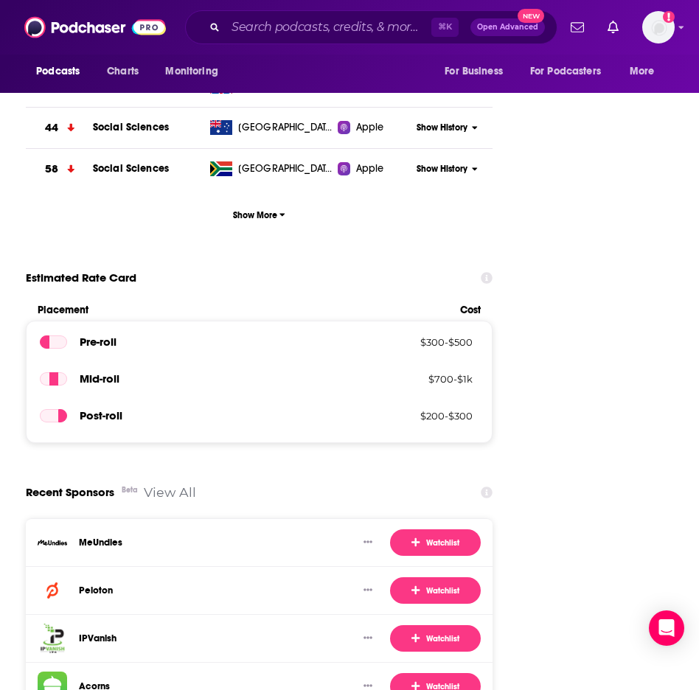
scroll to position [2836, 0]
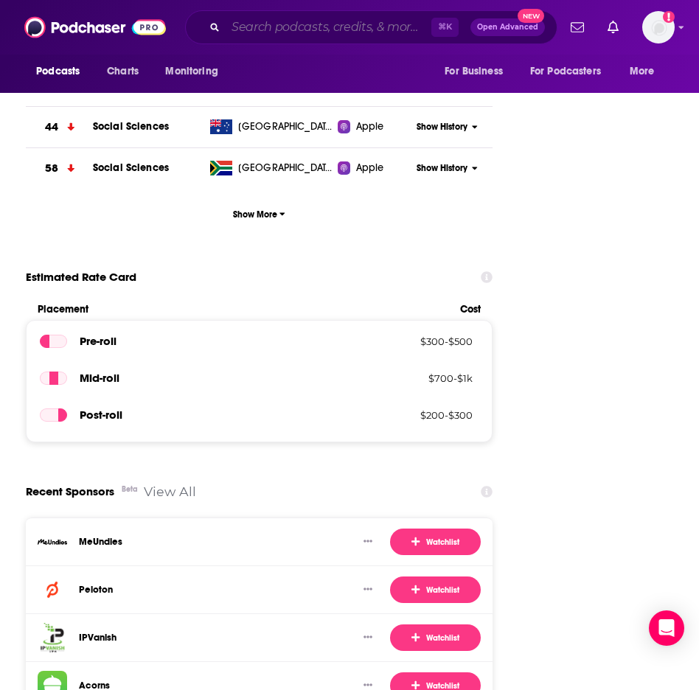
click at [273, 31] on input "Search podcasts, credits, & more..." at bounding box center [329, 27] width 206 height 24
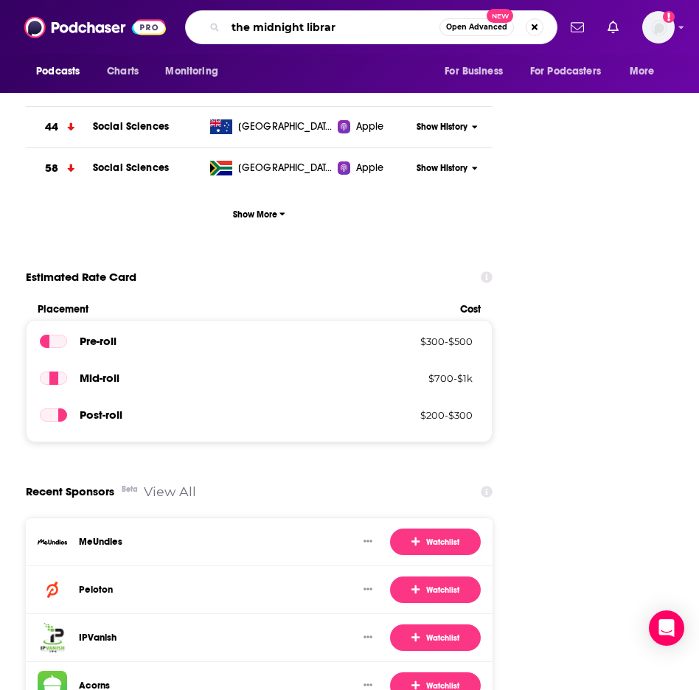
type input "the midnight library"
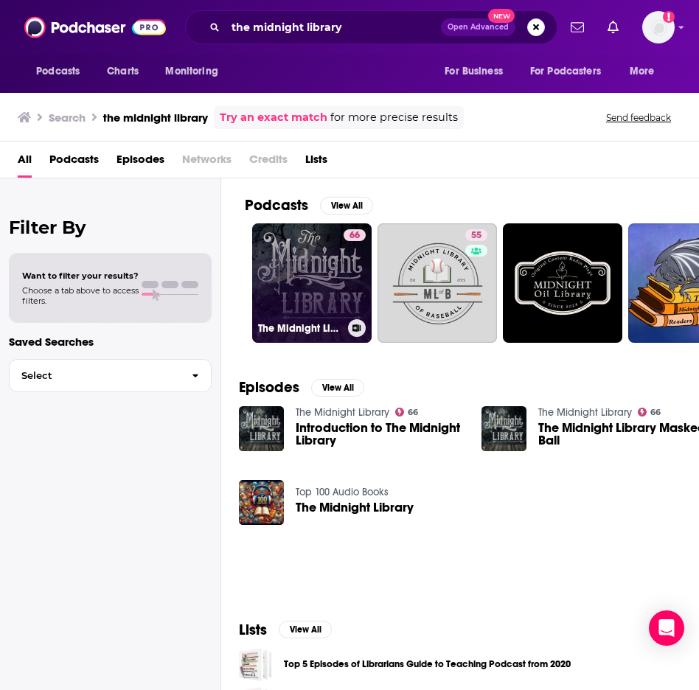
click at [298, 295] on link "66 The Midnight Library" at bounding box center [311, 282] width 119 height 119
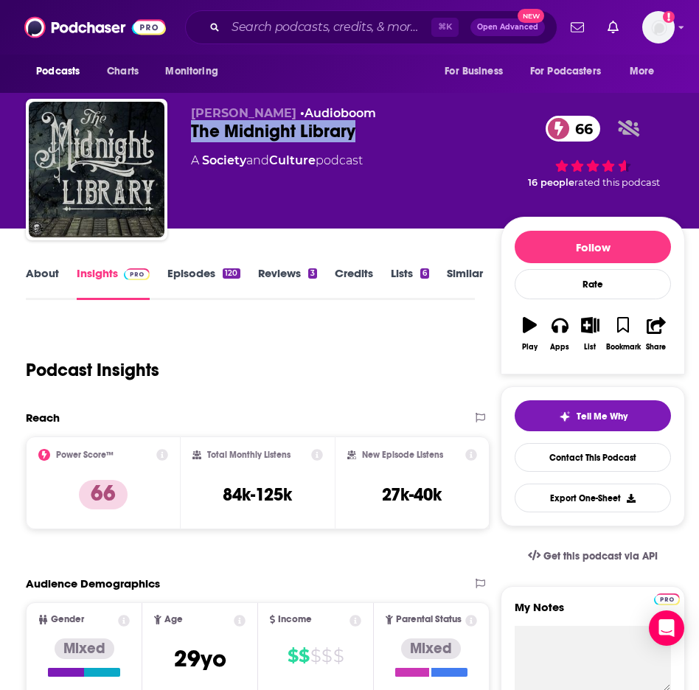
drag, startPoint x: 383, startPoint y: 131, endPoint x: 181, endPoint y: 131, distance: 202.7
click at [181, 131] on div "[PERSON_NAME] • Audioboom The Midnight Library 66 A Society and Culture podcast…" at bounding box center [355, 172] width 659 height 147
click at [272, 32] on input "Search podcasts, credits, & more..." at bounding box center [329, 27] width 206 height 24
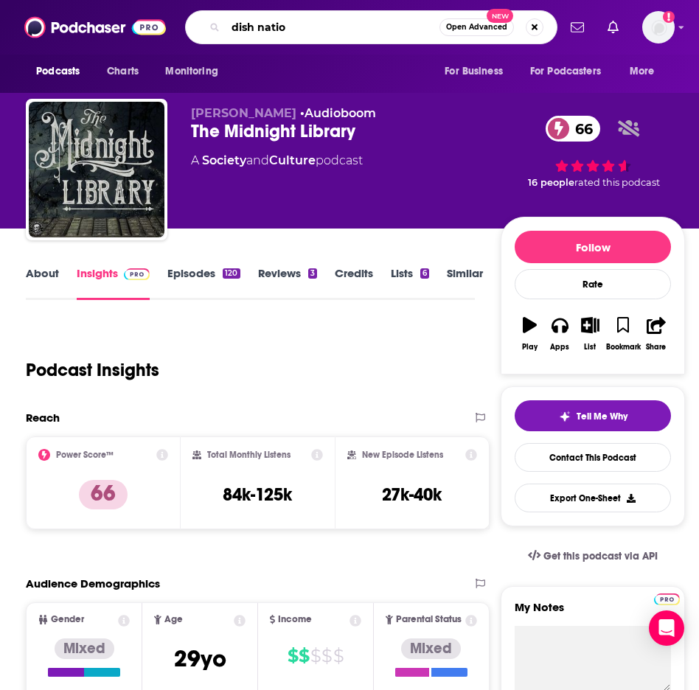
type input "dish nation"
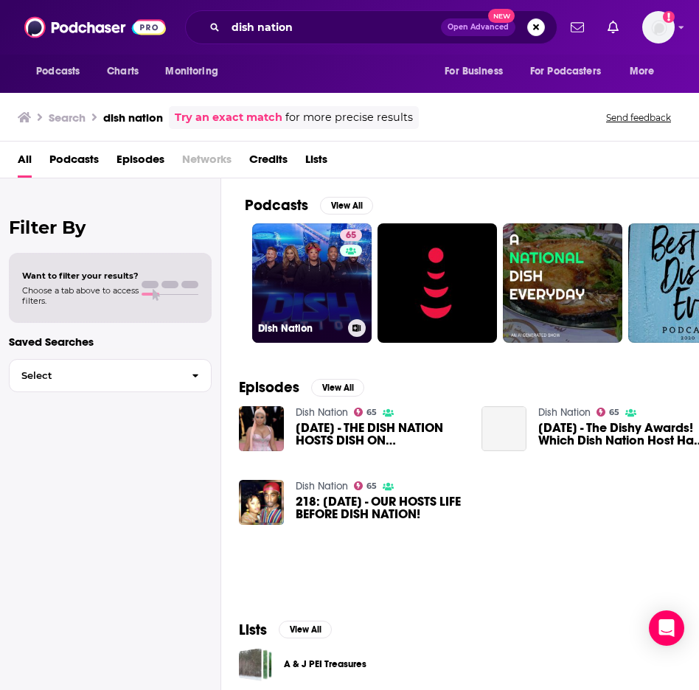
click at [304, 279] on link "65 Dish Nation" at bounding box center [311, 282] width 119 height 119
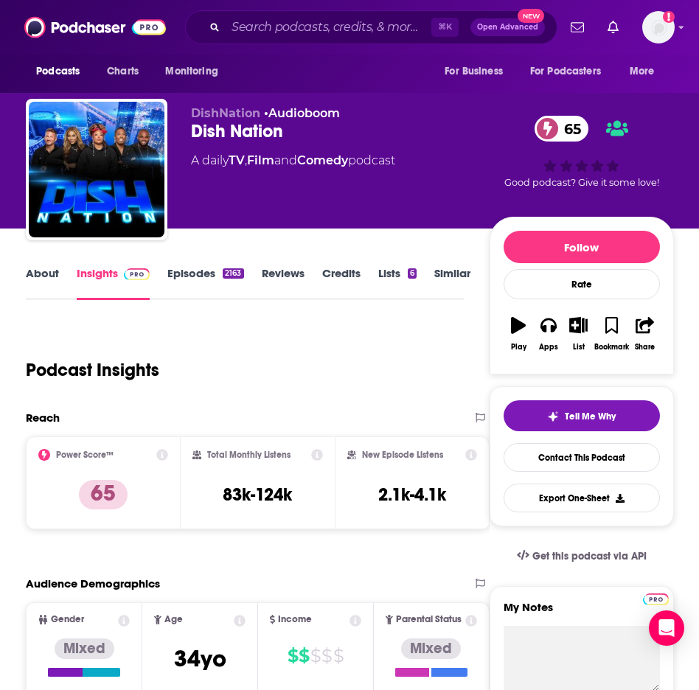
click at [195, 128] on div "Dish Nation 65" at bounding box center [340, 131] width 299 height 22
drag, startPoint x: 209, startPoint y: 133, endPoint x: 306, endPoint y: 132, distance: 96.6
click at [306, 132] on div "Dish Nation 65" at bounding box center [340, 131] width 299 height 22
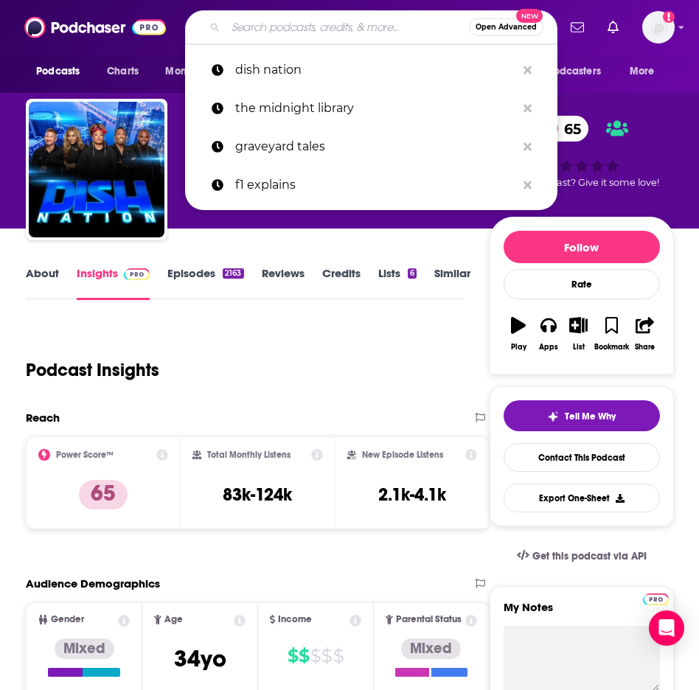
click at [268, 29] on input "Search podcasts, credits, & more..." at bounding box center [347, 27] width 243 height 24
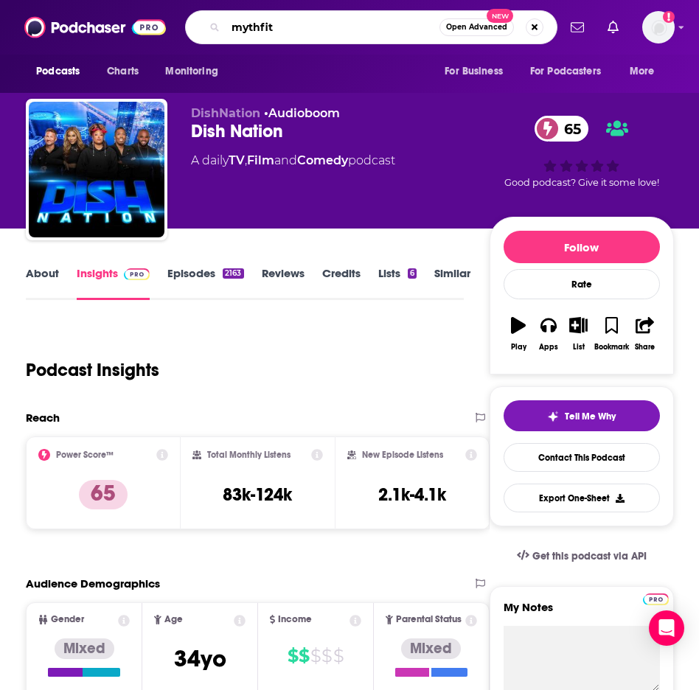
type input "mythfits"
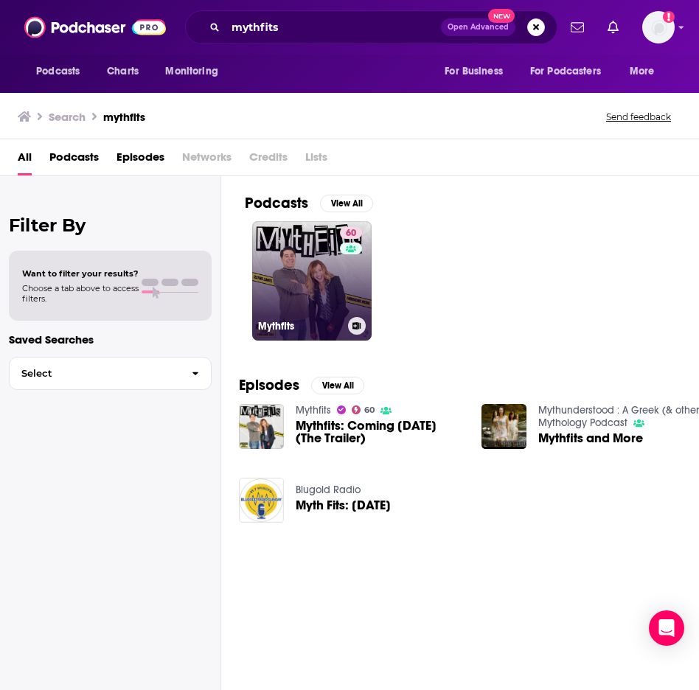
click at [295, 286] on link "60 Mythfits" at bounding box center [311, 280] width 119 height 119
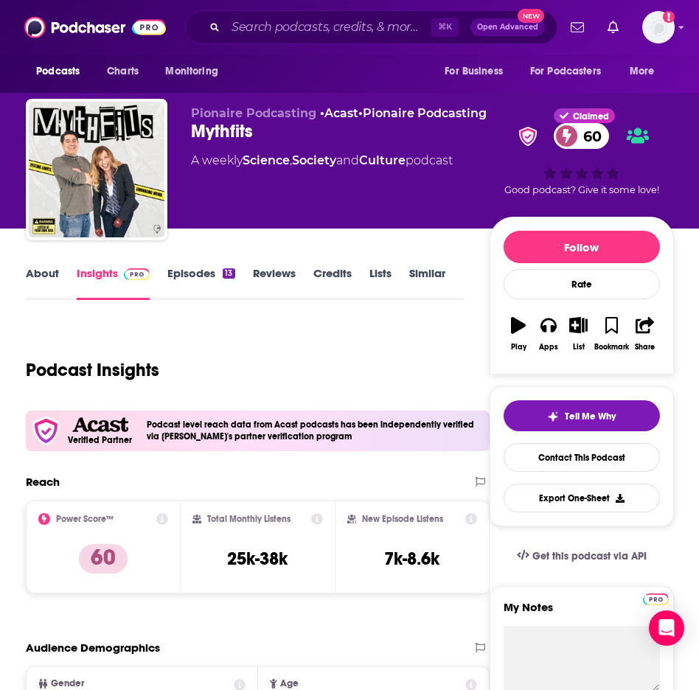
click at [226, 138] on div "Mythfits 60" at bounding box center [340, 131] width 299 height 22
click at [254, 11] on div "⌘ K Open Advanced New" at bounding box center [371, 27] width 372 height 34
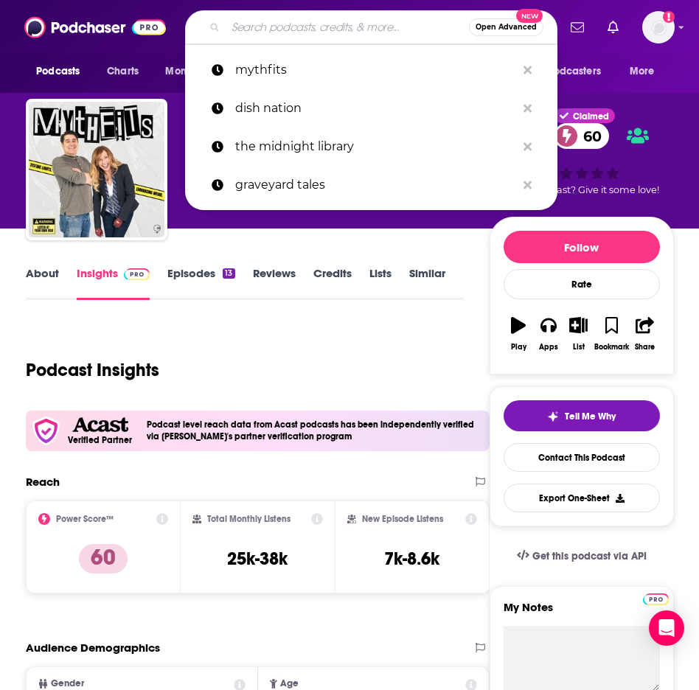
click at [254, 31] on input "Search podcasts, credits, & more..." at bounding box center [347, 27] width 243 height 24
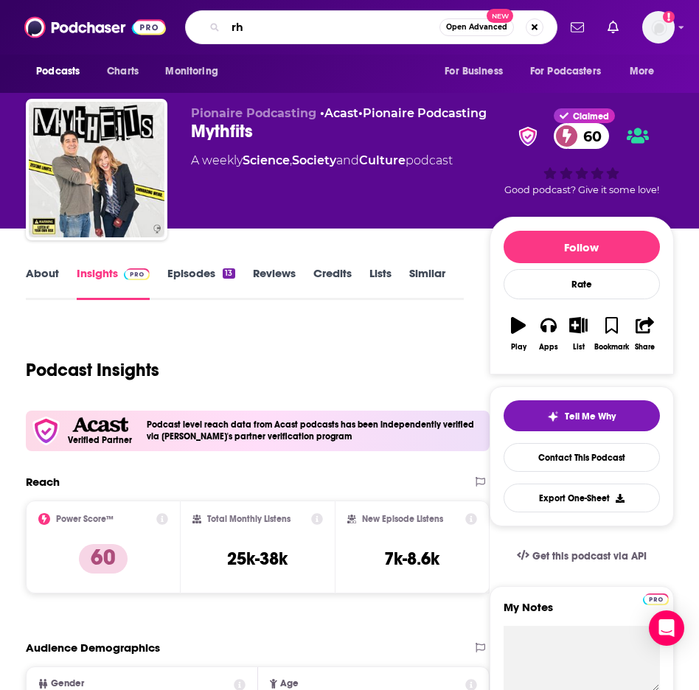
type input "r"
type input "the dark swamp"
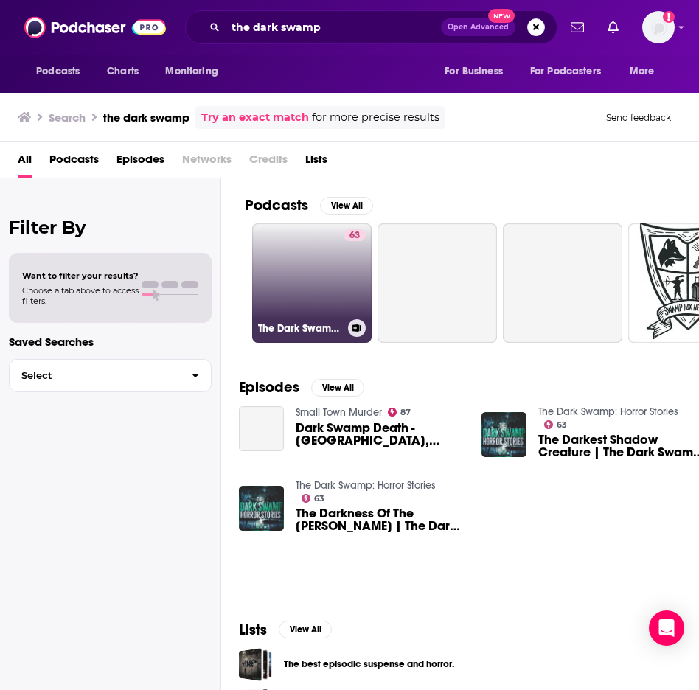
click at [279, 282] on link "63 The Dark Swamp: Horror Stories" at bounding box center [311, 282] width 119 height 119
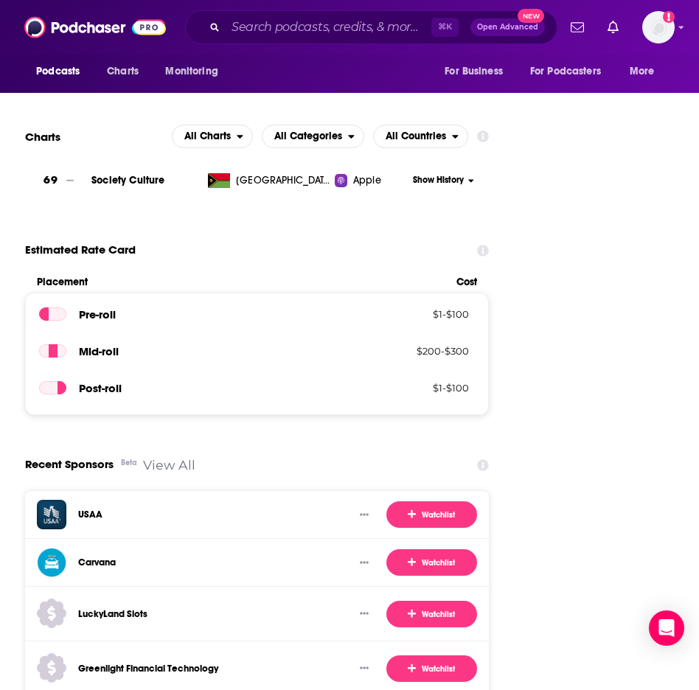
scroll to position [2531, 1]
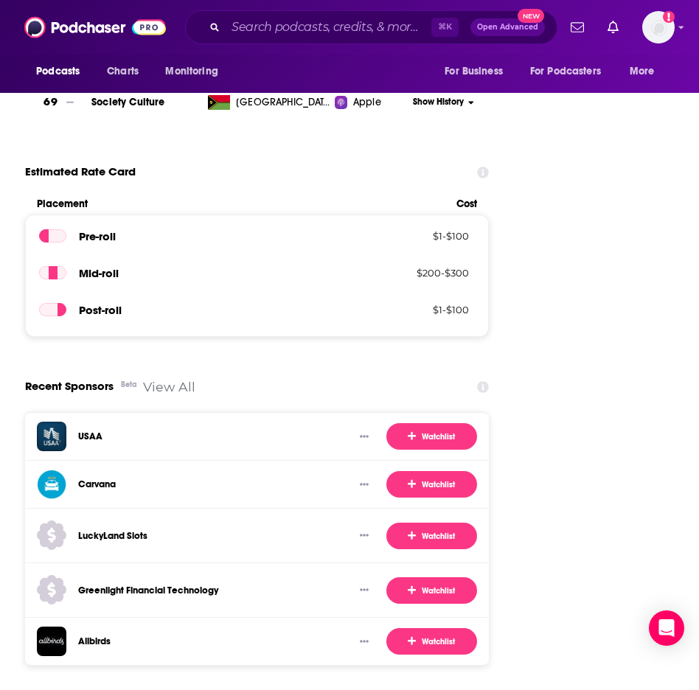
click at [171, 379] on link "View All" at bounding box center [169, 386] width 52 height 15
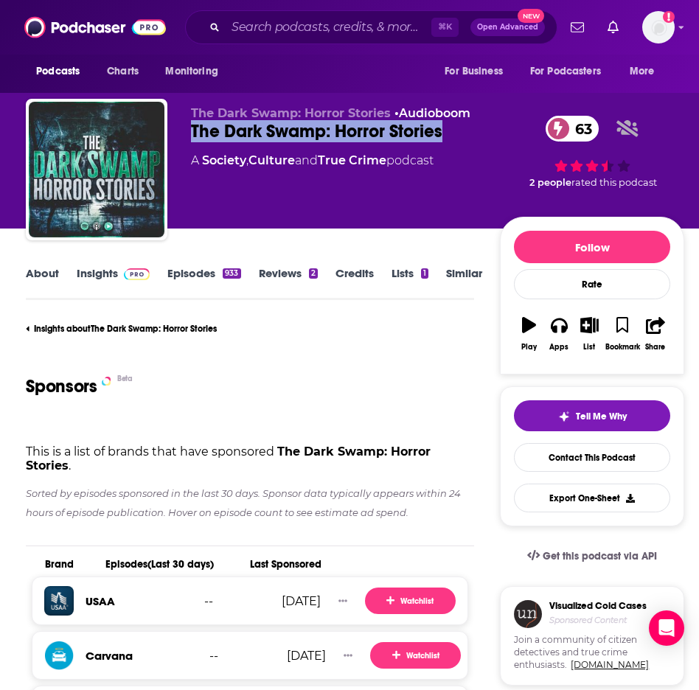
drag, startPoint x: 191, startPoint y: 125, endPoint x: 457, endPoint y: 132, distance: 266.2
click at [457, 132] on div "The Dark Swamp: Horror Stories 63" at bounding box center [345, 131] width 309 height 22
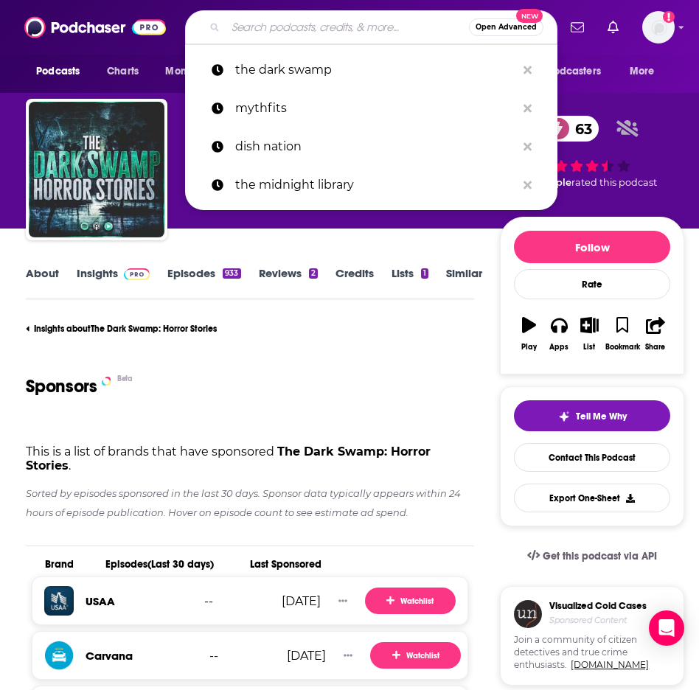
click at [242, 24] on input "Search podcasts, credits, & more..." at bounding box center [347, 27] width 243 height 24
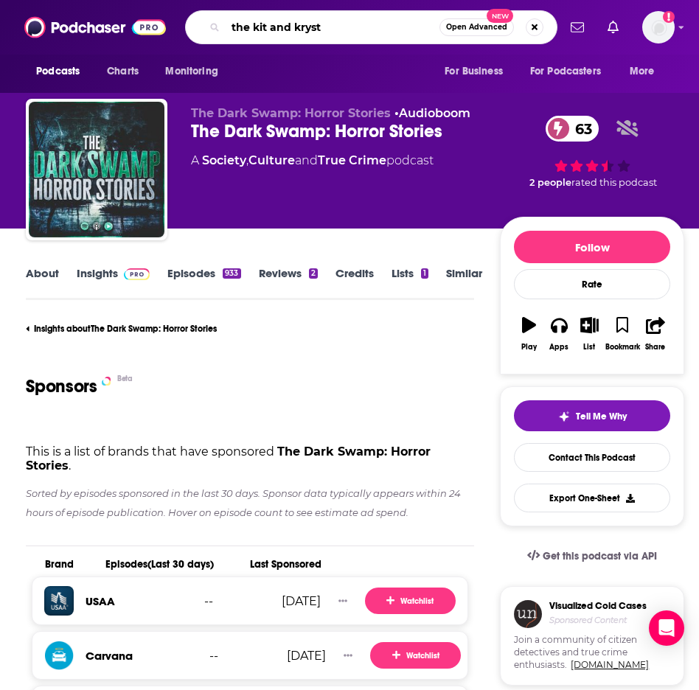
type input "the kit and krysta"
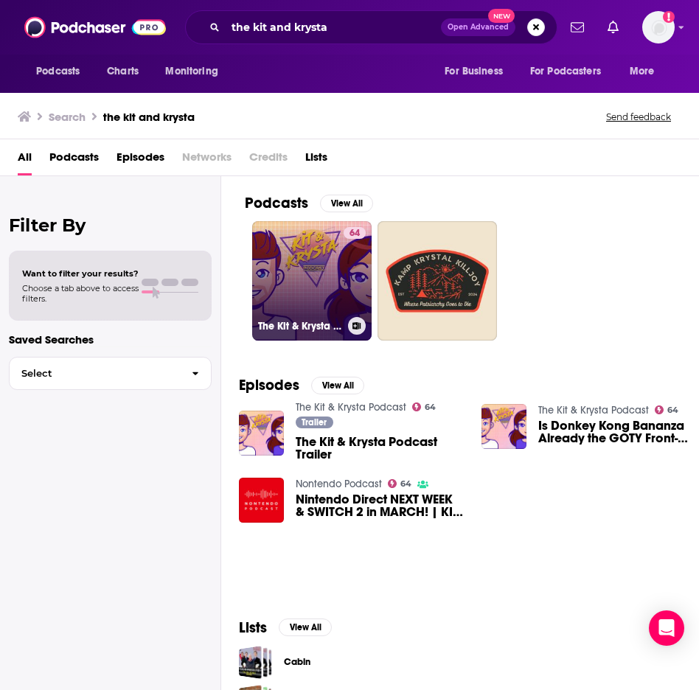
click at [316, 280] on link "64 The Kit & Krysta Podcast" at bounding box center [311, 280] width 119 height 119
